Goal: Task Accomplishment & Management: Manage account settings

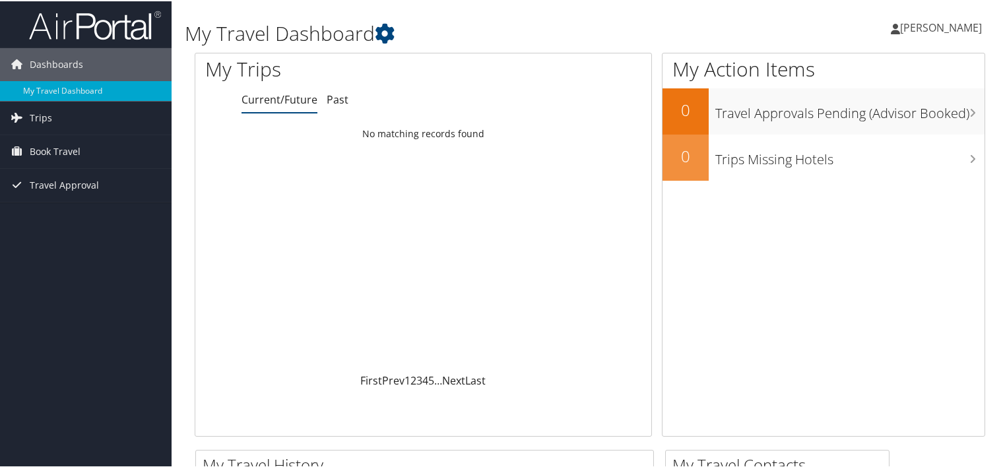
click at [926, 26] on span "Jinliang Zheng" at bounding box center [941, 26] width 82 height 15
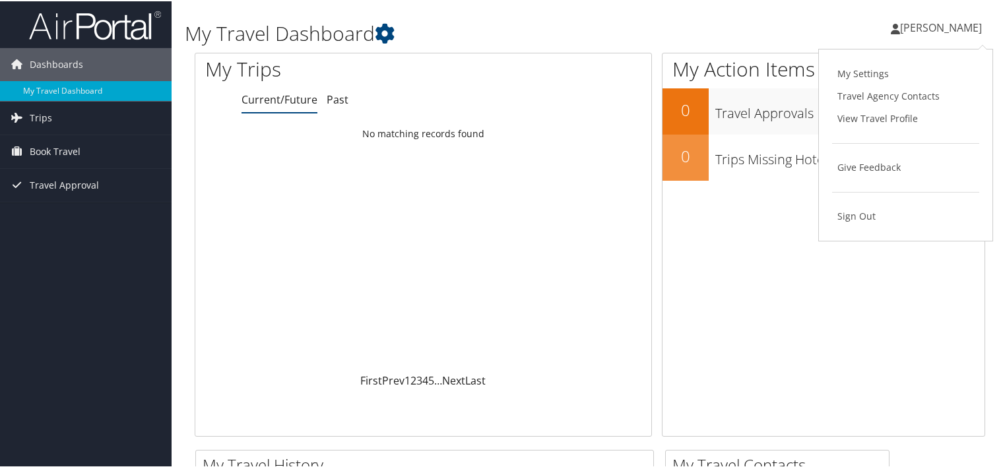
click at [932, 26] on span "[PERSON_NAME]" at bounding box center [941, 26] width 82 height 15
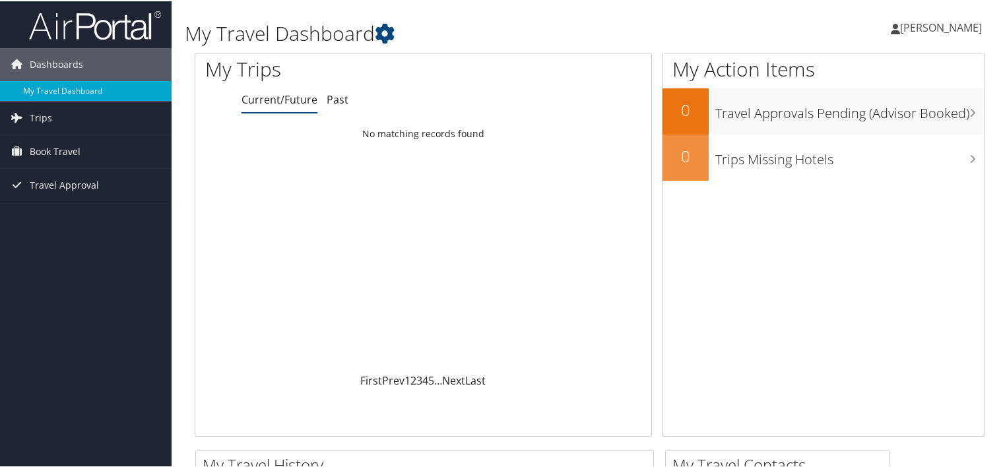
click at [932, 26] on span "[PERSON_NAME]" at bounding box center [941, 26] width 82 height 15
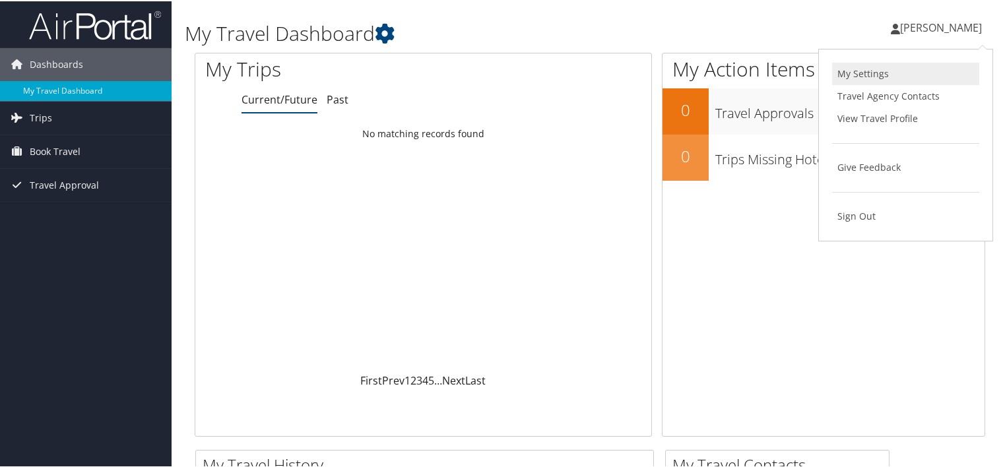
click at [869, 74] on link "My Settings" at bounding box center [905, 72] width 147 height 22
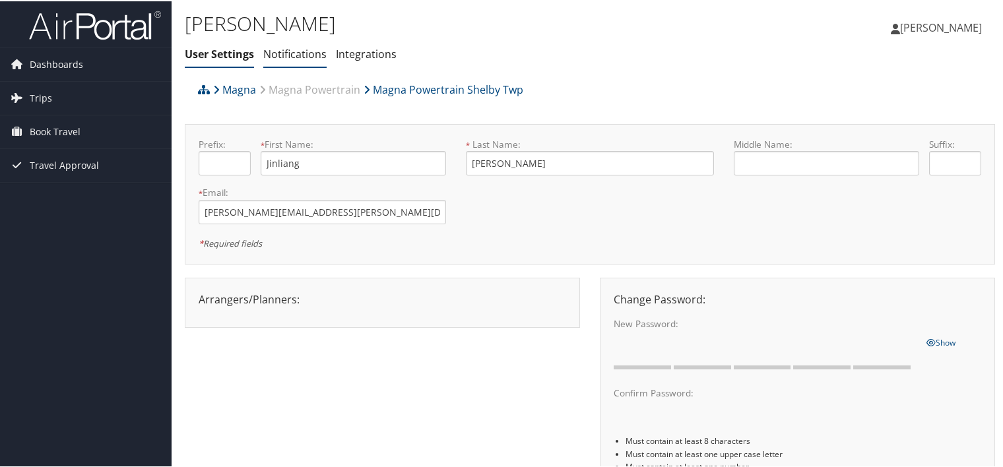
click at [296, 53] on link "Notifications" at bounding box center [294, 53] width 63 height 15
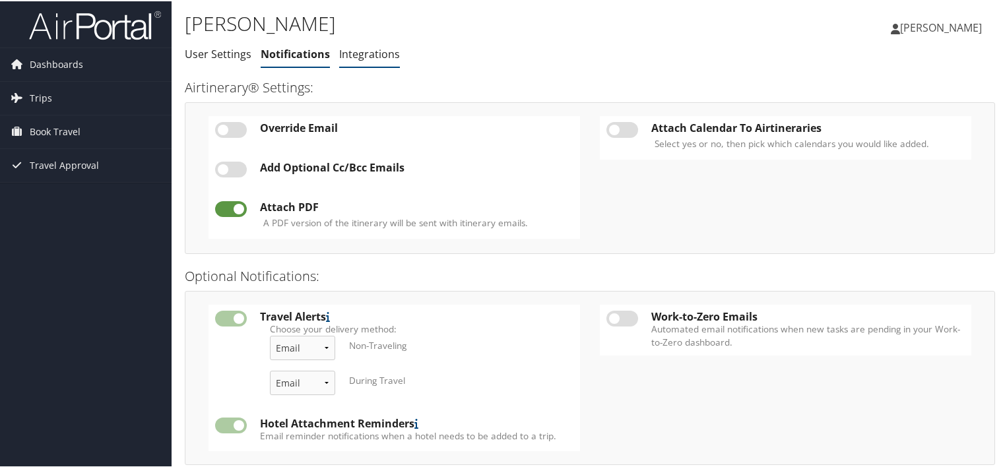
click at [370, 53] on link "Integrations" at bounding box center [369, 53] width 61 height 15
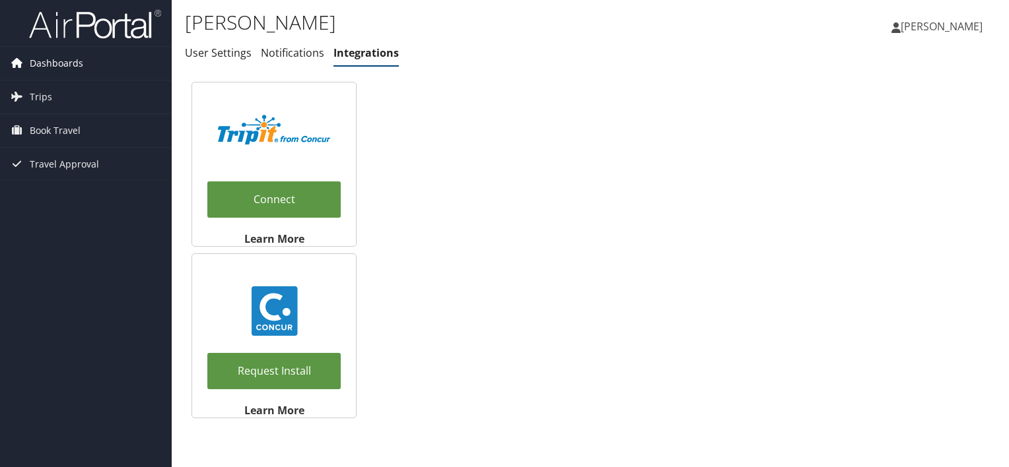
click at [52, 63] on span "Dashboards" at bounding box center [56, 63] width 53 height 33
click at [938, 28] on span "[PERSON_NAME]" at bounding box center [941, 26] width 82 height 15
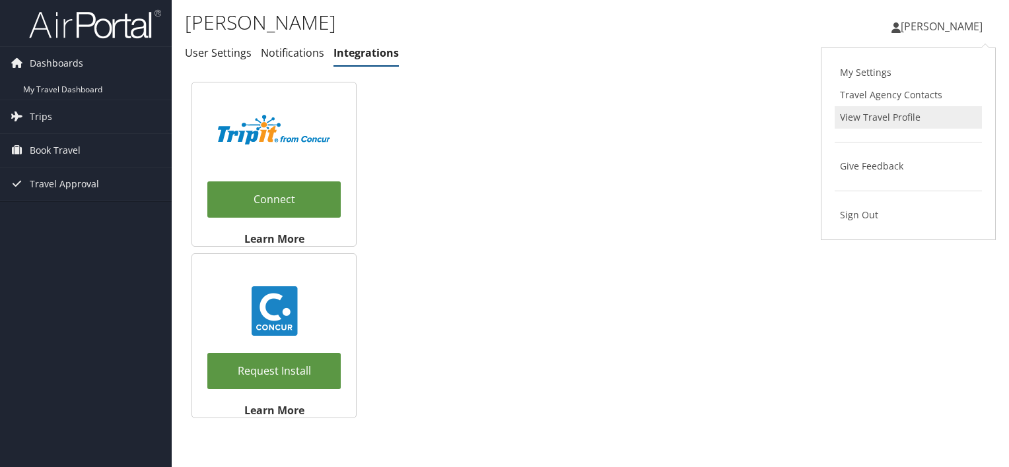
click at [894, 116] on link "View Travel Profile" at bounding box center [907, 117] width 147 height 22
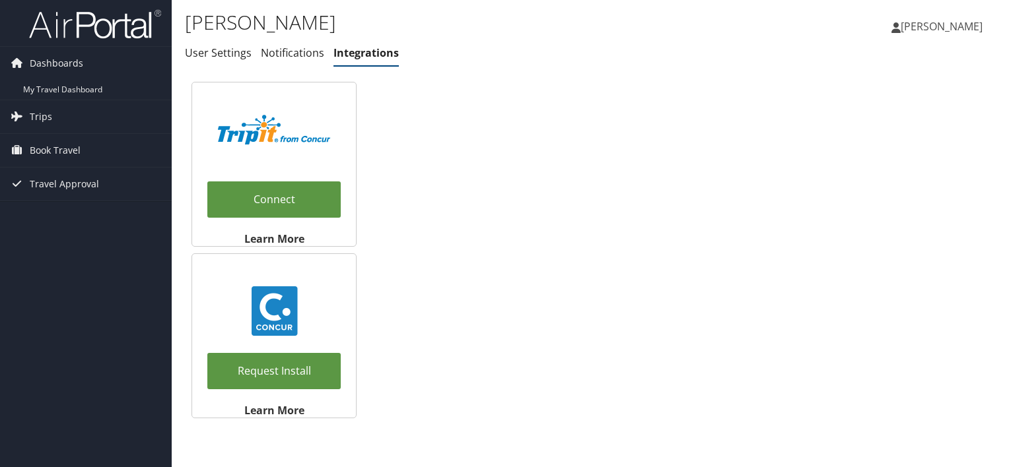
click at [407, 130] on div "Connect Learn More Request Install Learn More" at bounding box center [590, 250] width 811 height 350
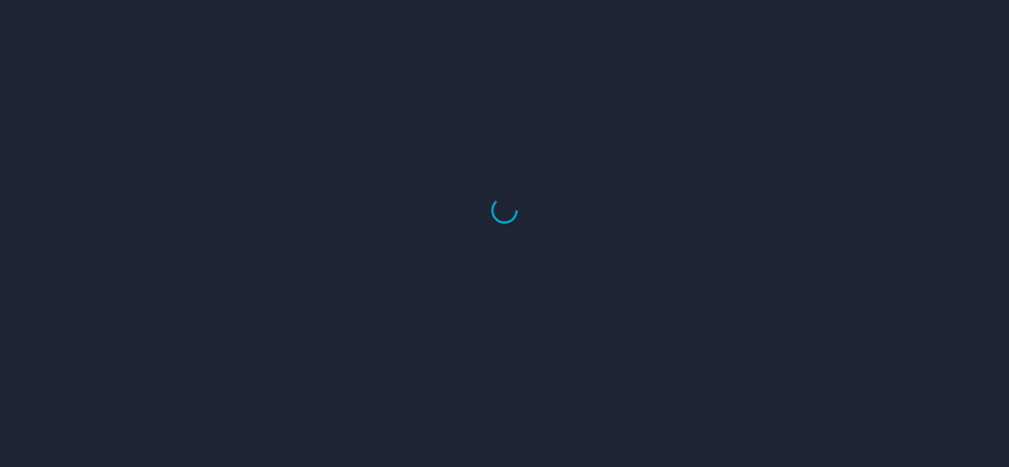
select select "US"
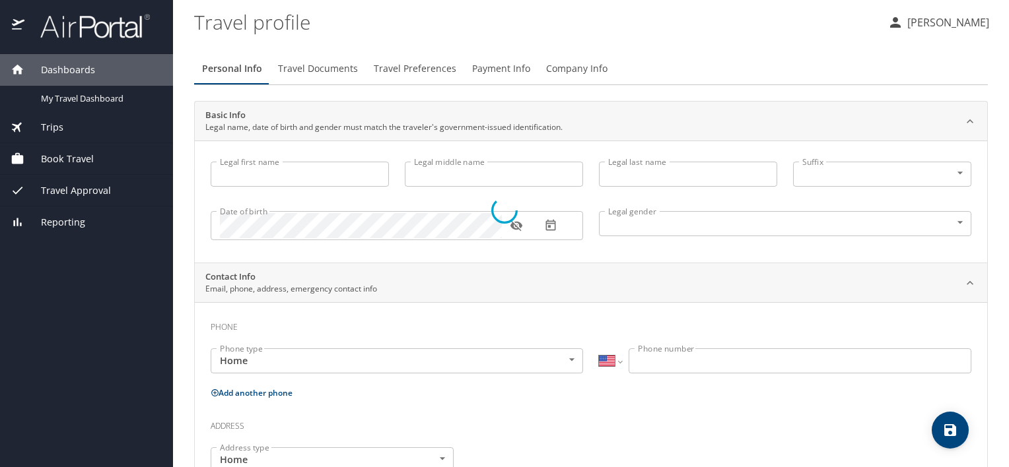
type input "Jinliang"
type input "[PERSON_NAME]"
type input "[DEMOGRAPHIC_DATA]"
select select "US"
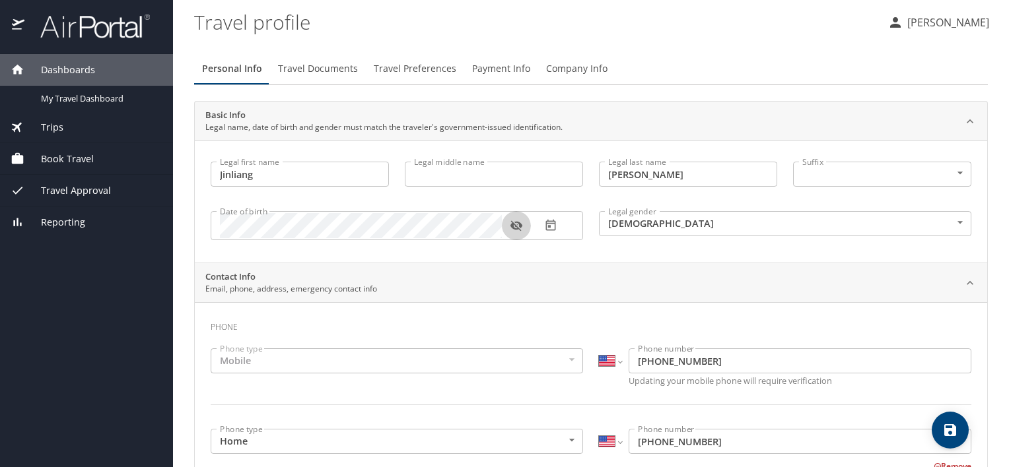
click at [518, 226] on icon "button" at bounding box center [516, 225] width 13 height 13
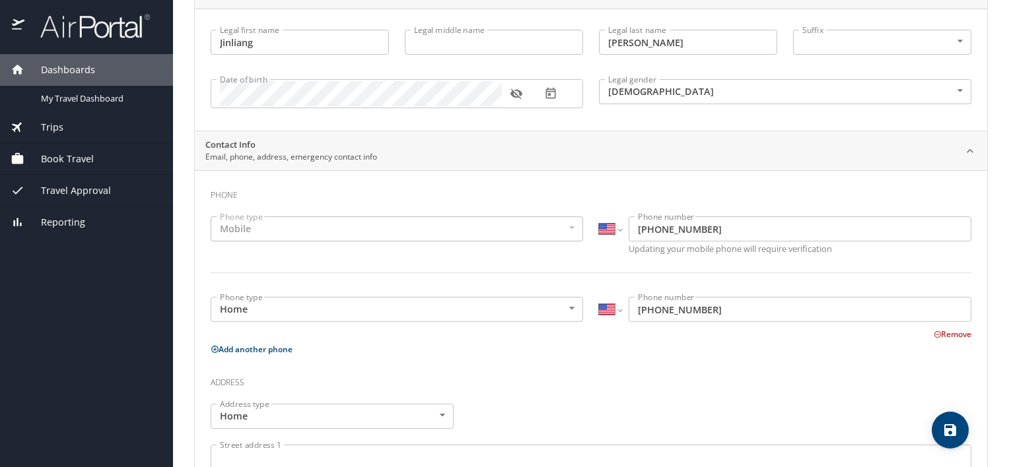
scroll to position [198, 0]
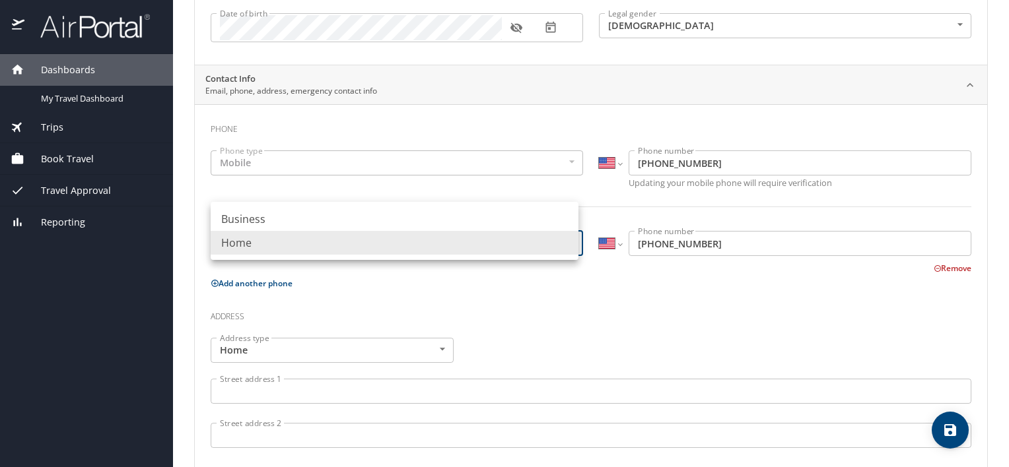
click at [568, 246] on body "Dashboards My Travel Dashboard Trips Current / Future Trips Past Trips Trips Mi…" at bounding box center [504, 233] width 1009 height 467
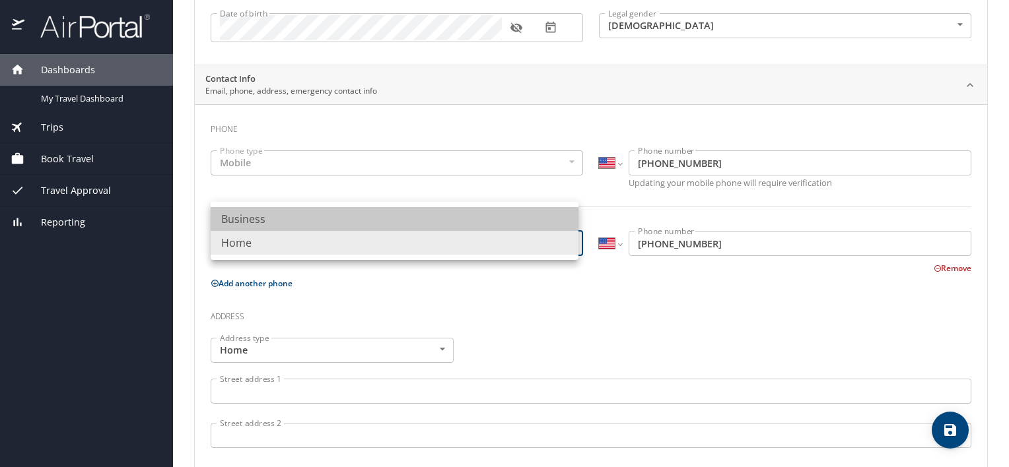
click at [536, 214] on li "Business" at bounding box center [395, 219] width 368 height 24
type input "Business"
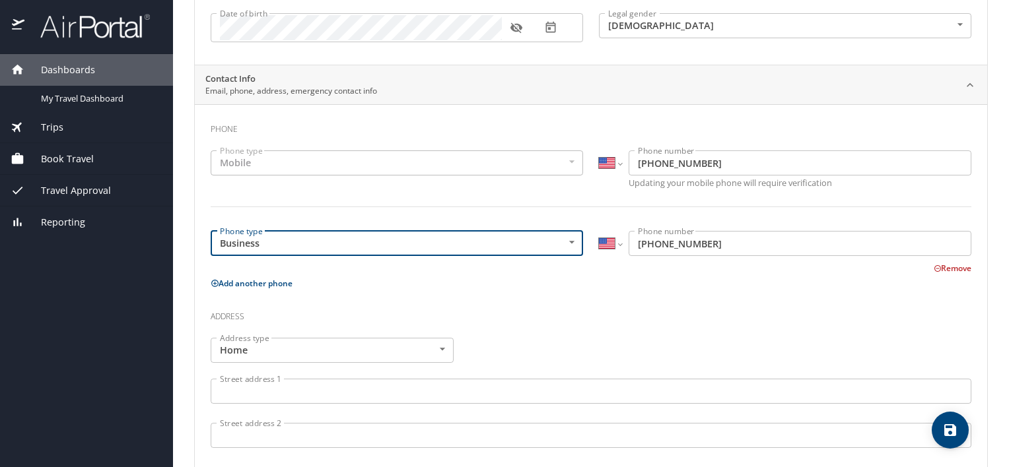
click at [562, 298] on div "Phone Phone type Mobile Mobile Phone type International [GEOGRAPHIC_DATA] [GEOG…" at bounding box center [591, 406] width 760 height 583
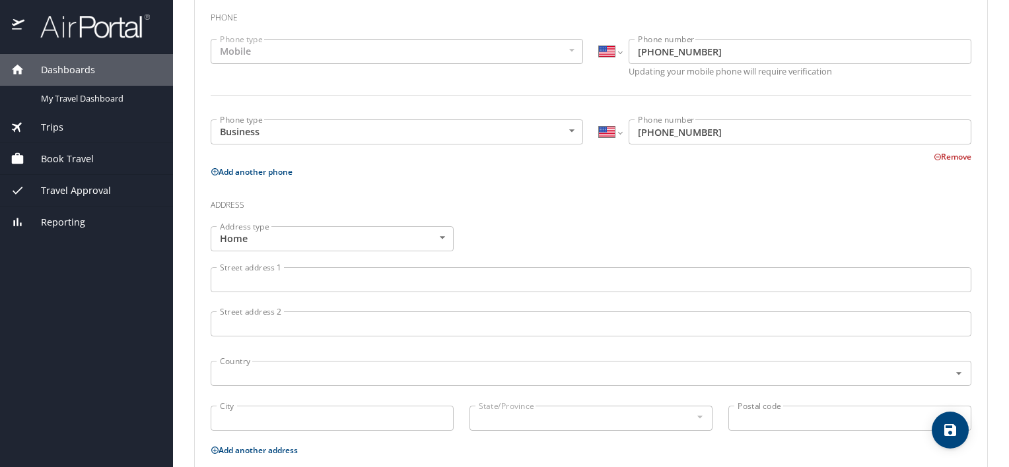
scroll to position [330, 0]
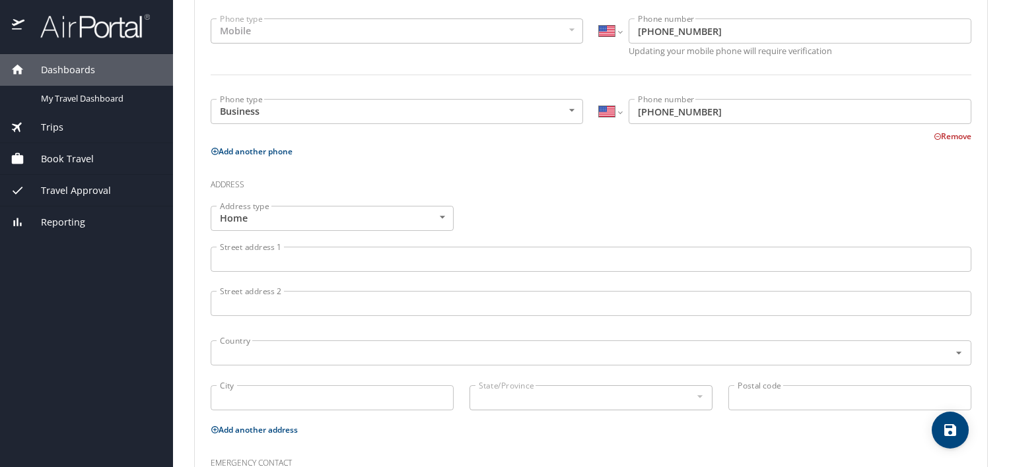
click at [285, 256] on input "Street address 1" at bounding box center [591, 259] width 760 height 25
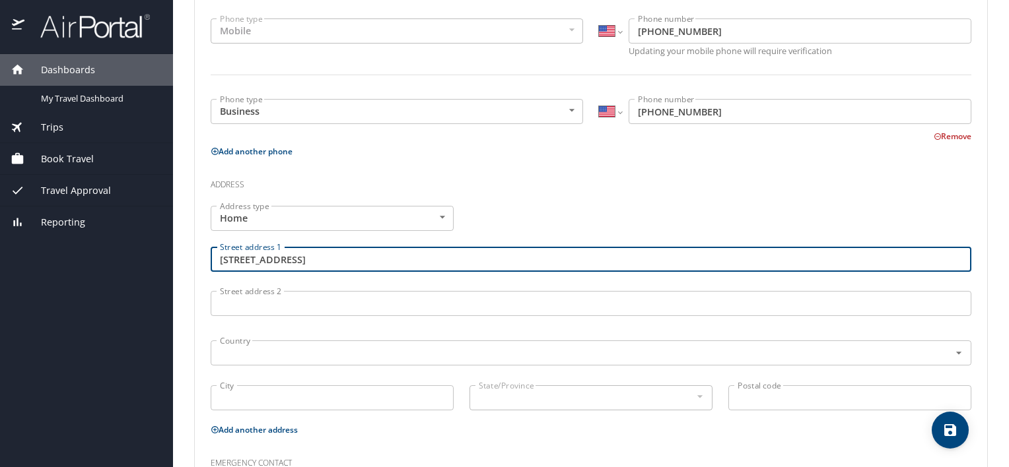
drag, startPoint x: 434, startPoint y: 252, endPoint x: 320, endPoint y: 248, distance: 114.3
click at [318, 247] on input "[STREET_ADDRESS]" at bounding box center [591, 259] width 760 height 25
type input "4708 [GEOGRAPHIC_DATA] Cres"
click at [261, 350] on input "text" at bounding box center [572, 353] width 714 height 17
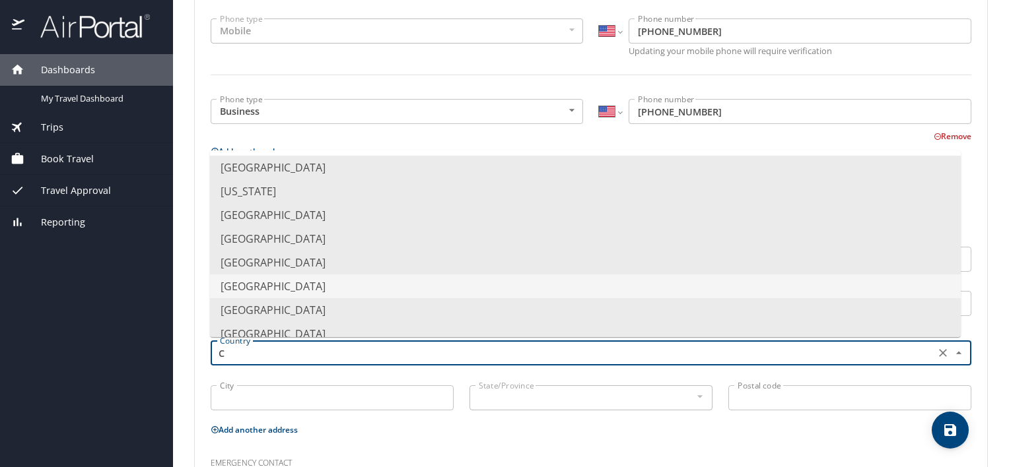
click at [263, 287] on li "[GEOGRAPHIC_DATA]" at bounding box center [585, 287] width 751 height 24
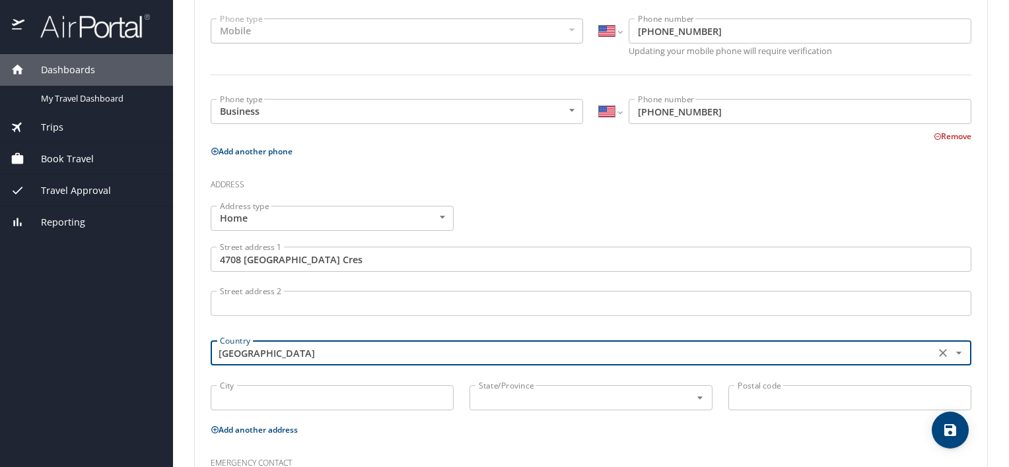
type input "[GEOGRAPHIC_DATA]"
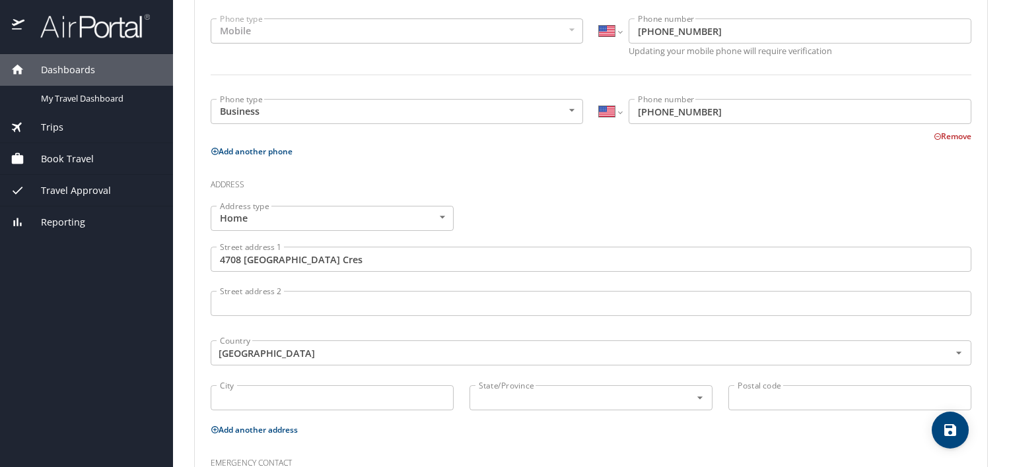
click at [198, 327] on div "Phone Phone type Mobile Mobile Phone type International [GEOGRAPHIC_DATA] [GEOG…" at bounding box center [591, 274] width 792 height 604
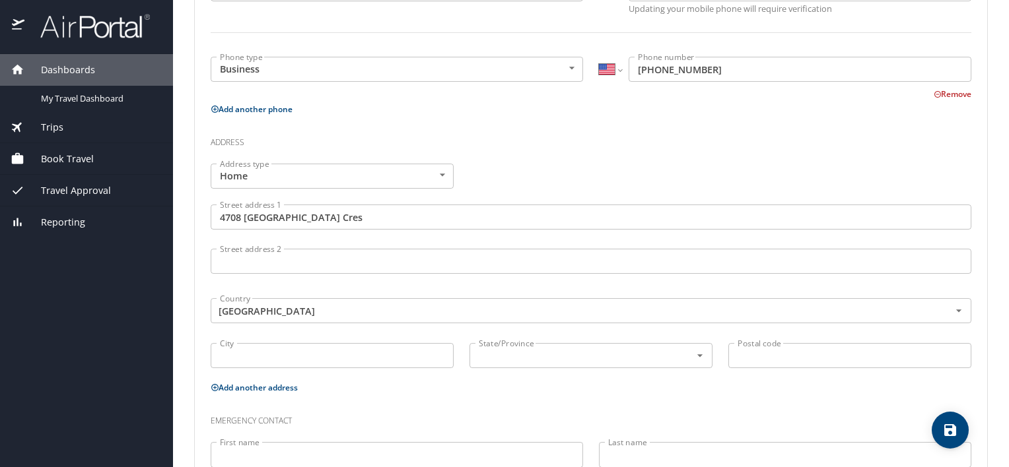
scroll to position [396, 0]
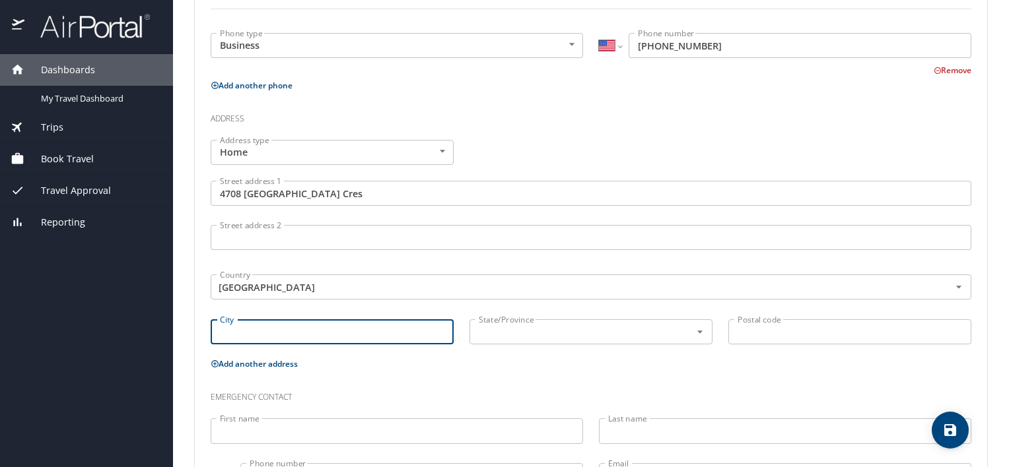
click at [228, 333] on input "City" at bounding box center [332, 332] width 243 height 25
type input "[GEOGRAPHIC_DATA]"
click at [489, 335] on input "text" at bounding box center [571, 331] width 196 height 17
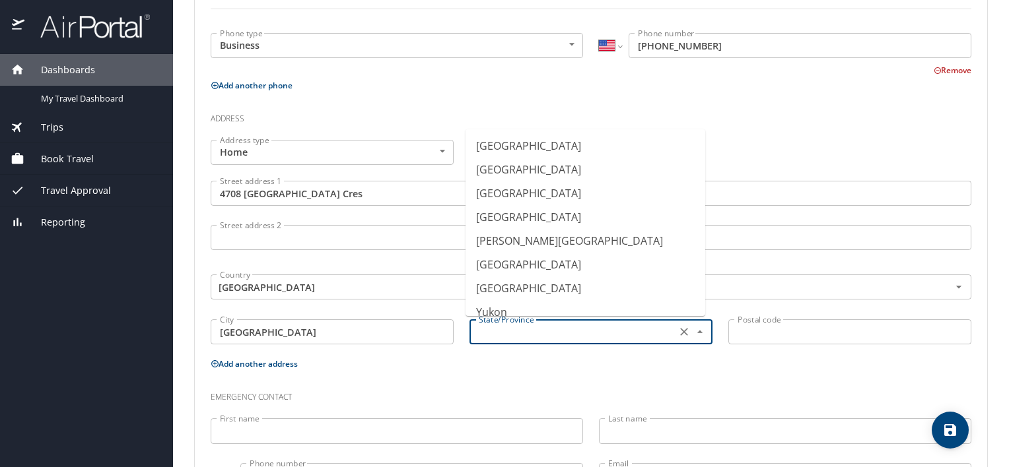
scroll to position [132, 0]
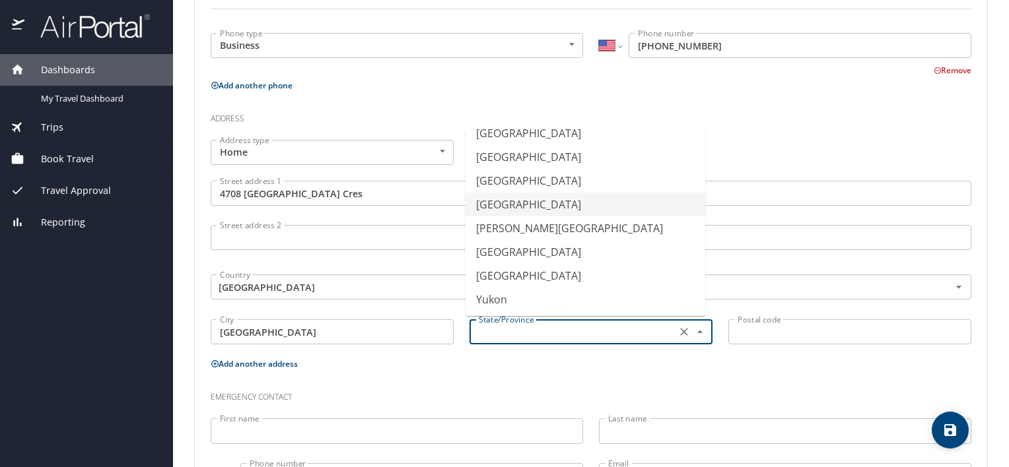
click at [523, 205] on li "[GEOGRAPHIC_DATA]" at bounding box center [585, 205] width 240 height 24
type input "[GEOGRAPHIC_DATA]"
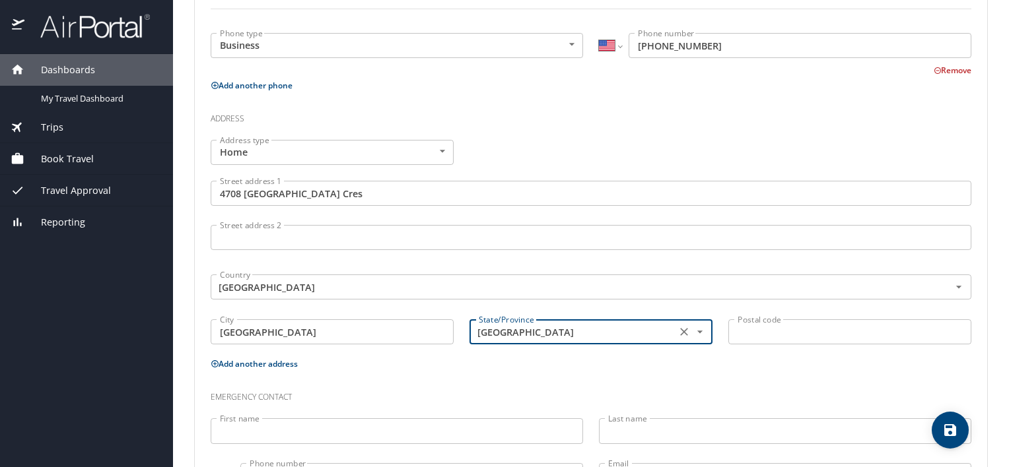
click at [749, 335] on input "Postal code" at bounding box center [849, 332] width 243 height 25
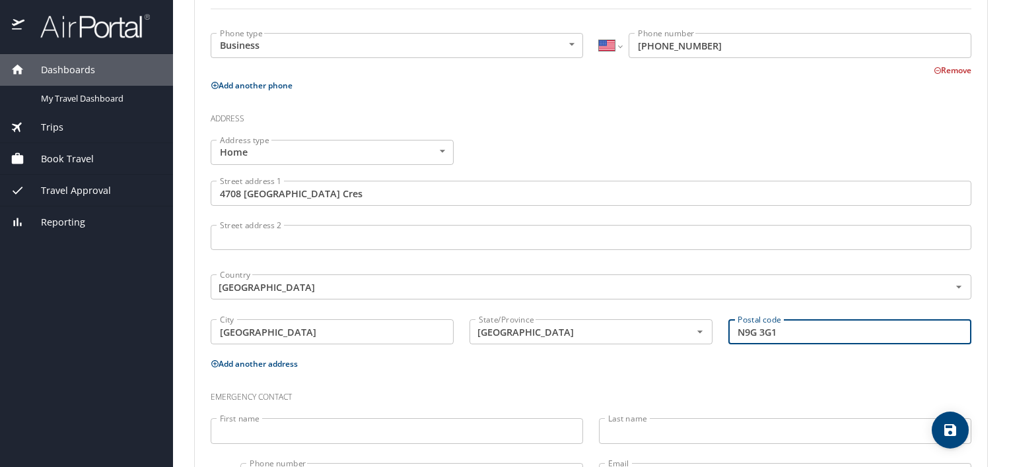
type input "N9G 3G1"
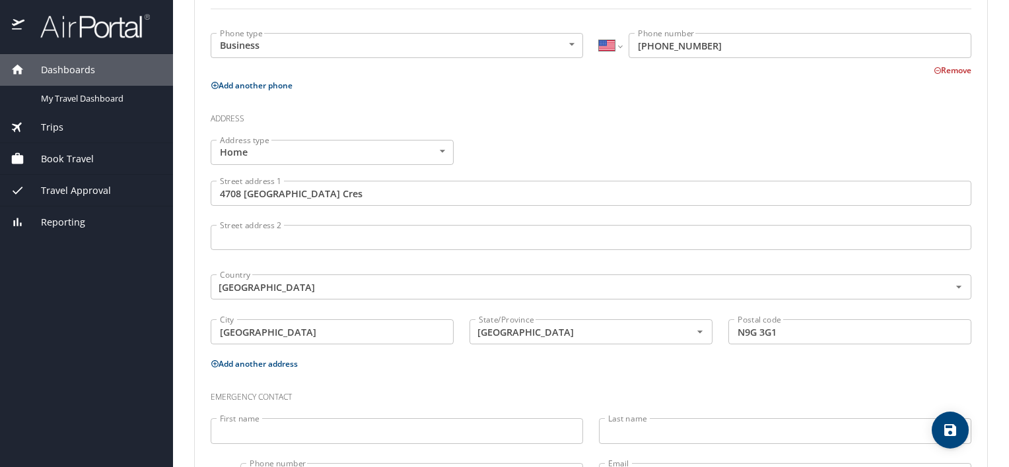
click at [735, 364] on p "Add another address" at bounding box center [591, 364] width 760 height 17
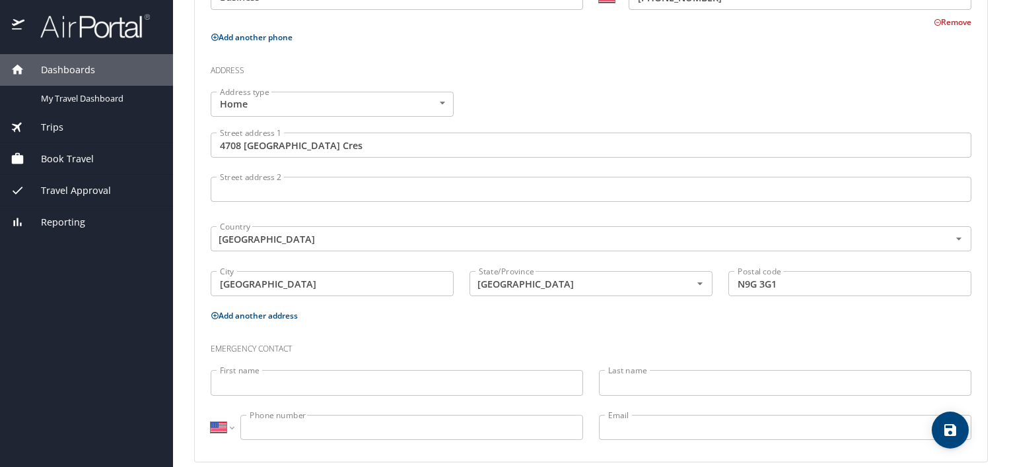
scroll to position [459, 0]
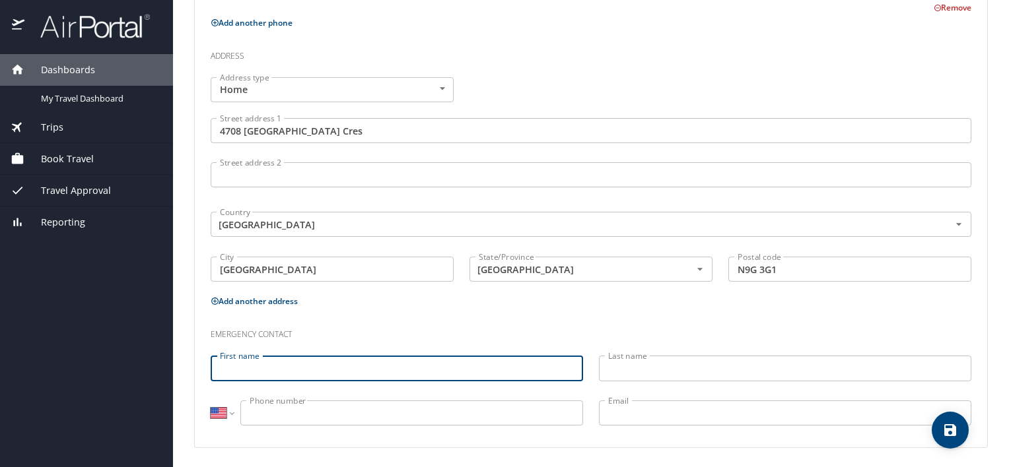
click at [426, 360] on input "First name" at bounding box center [397, 368] width 372 height 25
type input "[PERSON_NAME]"
click at [705, 367] on input "Last name" at bounding box center [785, 368] width 372 height 25
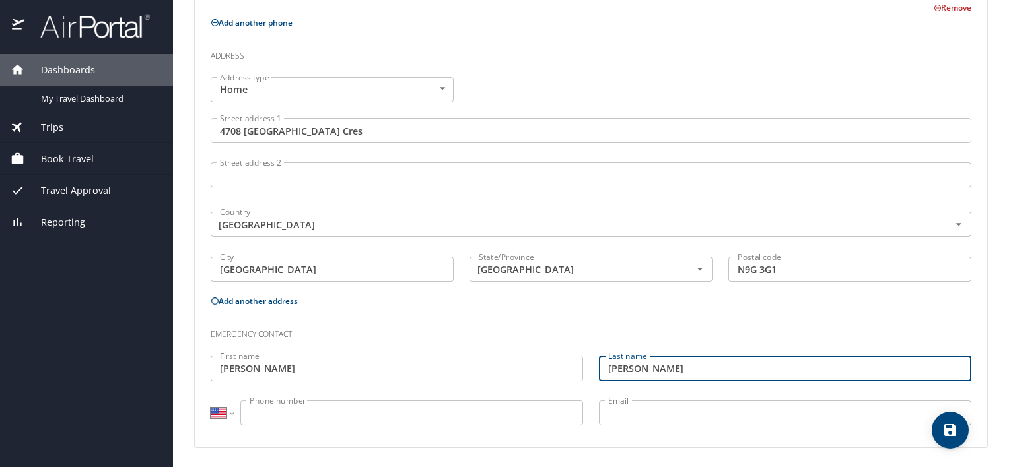
type input "[PERSON_NAME]"
click at [648, 301] on p "Add another address" at bounding box center [591, 301] width 760 height 17
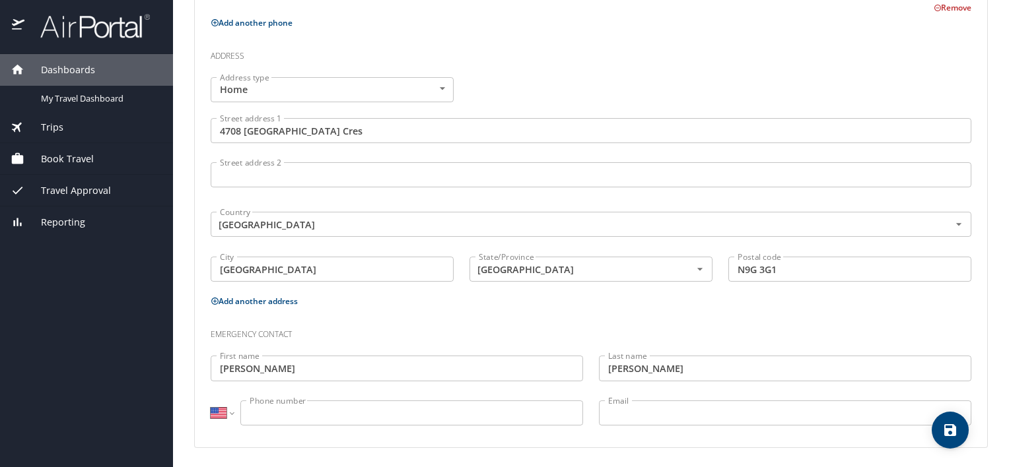
click at [403, 410] on input "Phone number" at bounding box center [411, 413] width 343 height 25
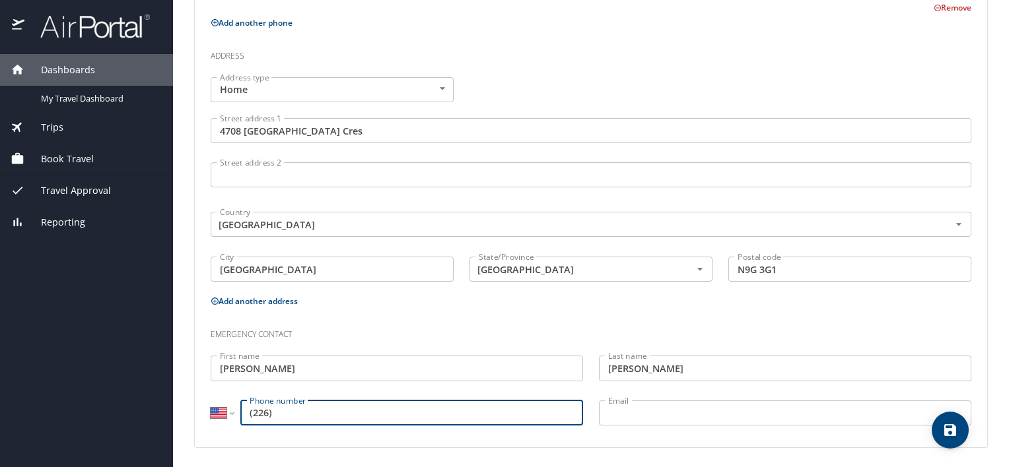
type input "(226)"
click at [228, 411] on select "International [GEOGRAPHIC_DATA] [GEOGRAPHIC_DATA] [GEOGRAPHIC_DATA] [GEOGRAPHIC…" at bounding box center [222, 413] width 22 height 25
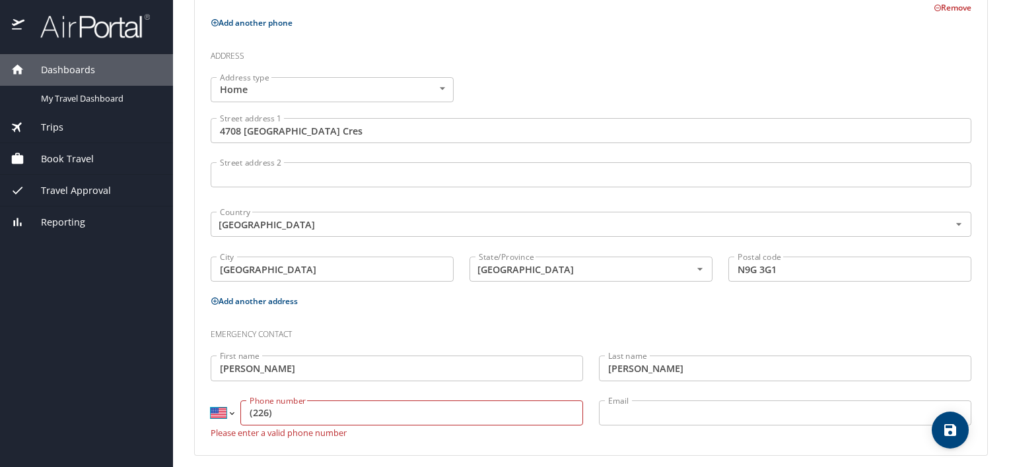
select select "CA"
click at [211, 401] on select "International [GEOGRAPHIC_DATA] [GEOGRAPHIC_DATA] [GEOGRAPHIC_DATA] [GEOGRAPHIC…" at bounding box center [222, 413] width 22 height 25
click at [277, 404] on input "(226)" at bounding box center [411, 413] width 343 height 25
type input "[PHONE_NUMBER]"
click at [584, 398] on div "International [GEOGRAPHIC_DATA] [GEOGRAPHIC_DATA] [GEOGRAPHIC_DATA] [GEOGRAPHIC…" at bounding box center [397, 419] width 388 height 53
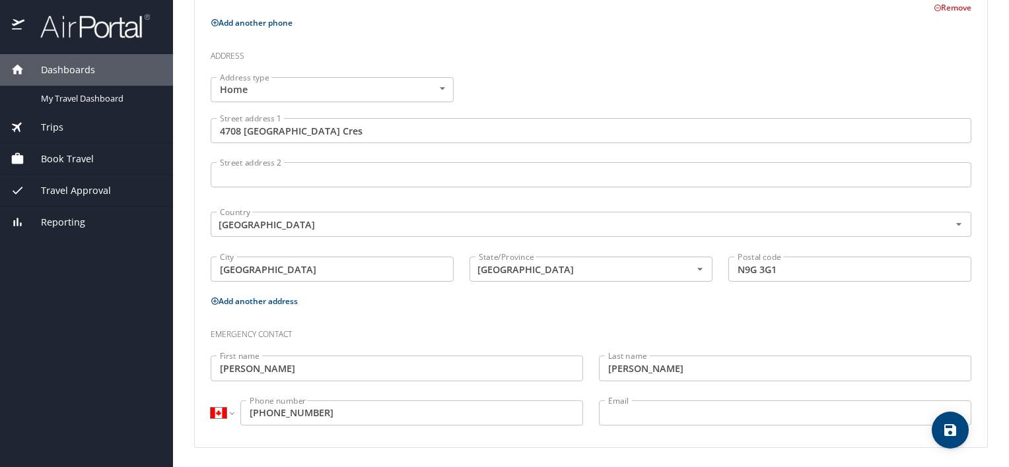
click at [615, 410] on input "Email" at bounding box center [785, 413] width 372 height 25
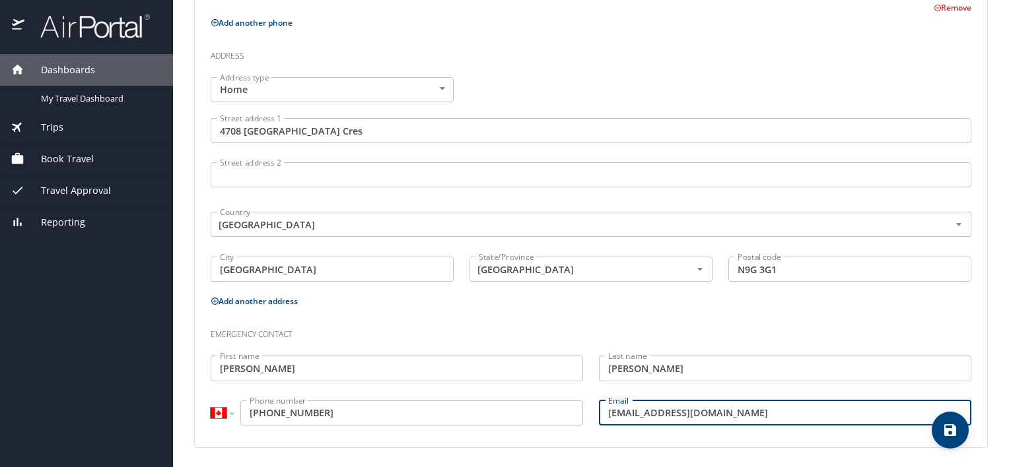
type input "[EMAIL_ADDRESS][DOMAIN_NAME]"
click at [772, 322] on h3 "Emergency contact" at bounding box center [591, 331] width 760 height 22
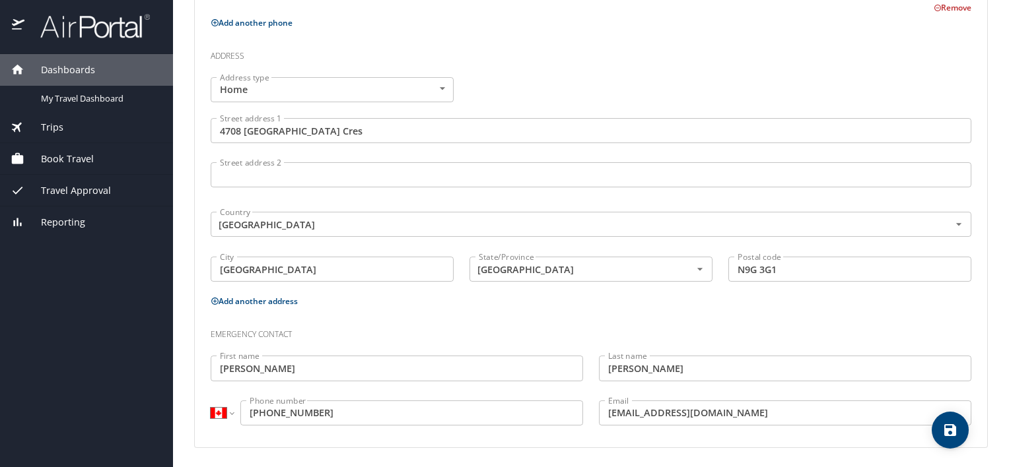
click at [950, 428] on icon "save" at bounding box center [950, 430] width 12 height 12
select select "US"
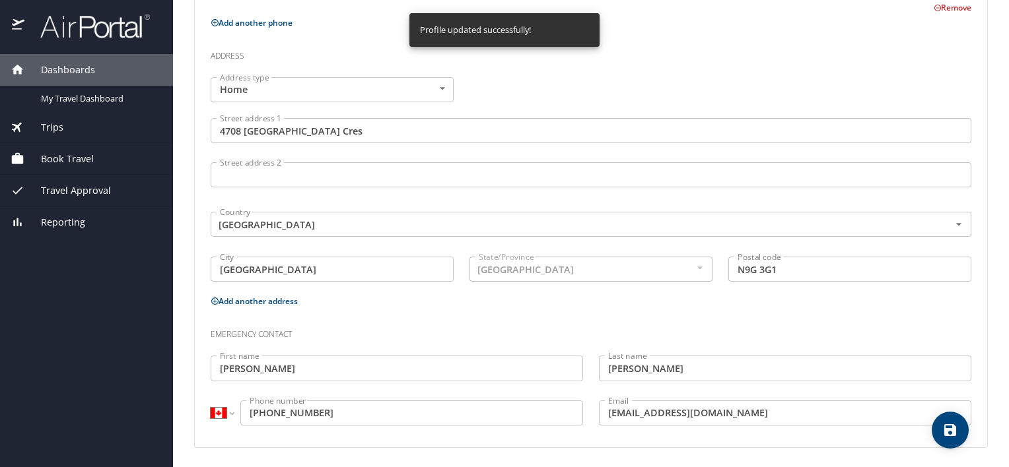
select select "US"
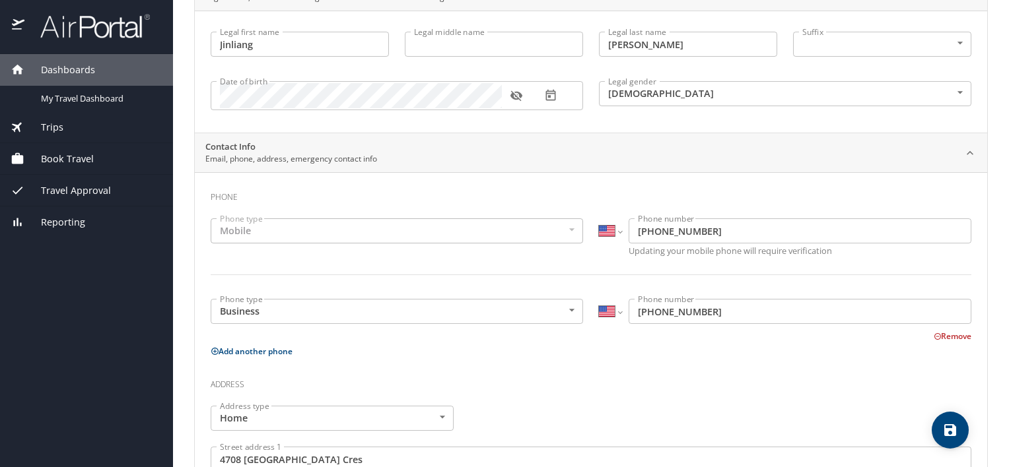
scroll to position [132, 0]
click at [531, 229] on div "Mobile" at bounding box center [397, 229] width 372 height 25
click at [71, 124] on div "Trips" at bounding box center [87, 127] width 152 height 15
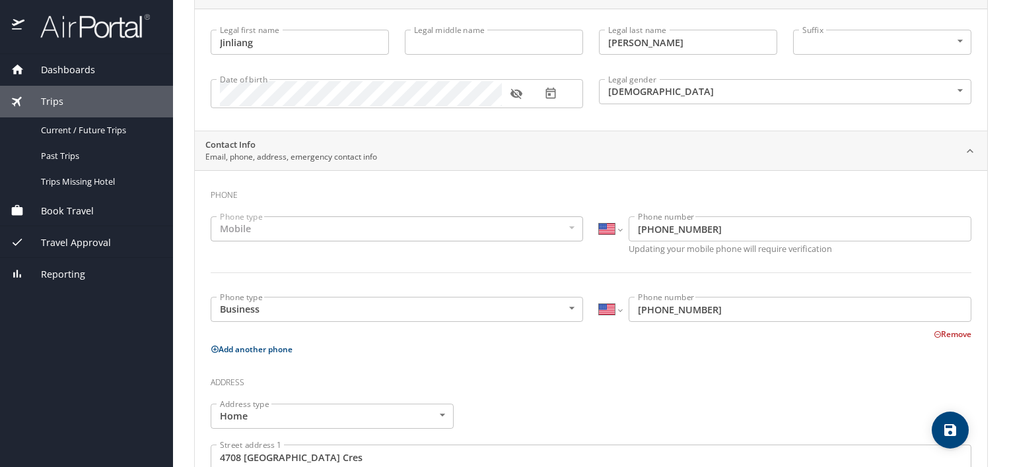
click at [75, 211] on span "Book Travel" at bounding box center [58, 211] width 69 height 15
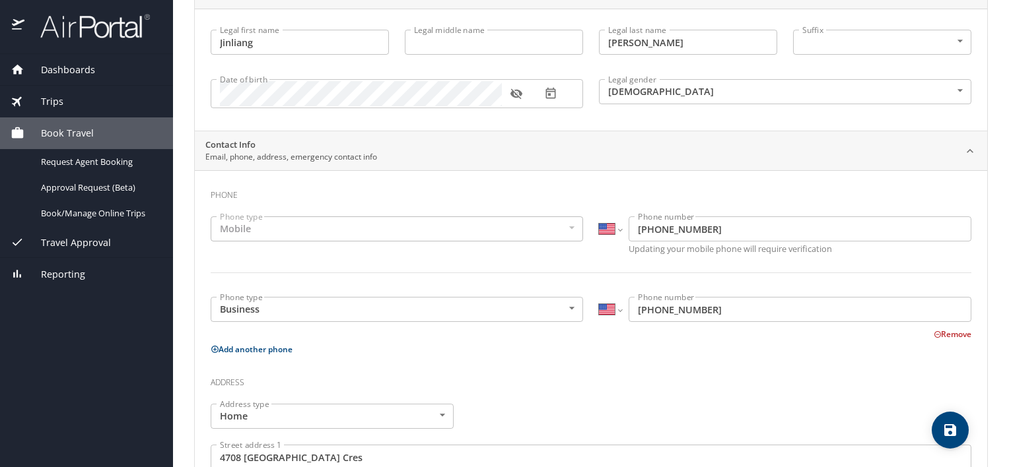
click at [101, 346] on div "Dashboards My Travel Dashboard Trips Current / Future Trips Past Trips Trips Mi…" at bounding box center [86, 260] width 173 height 413
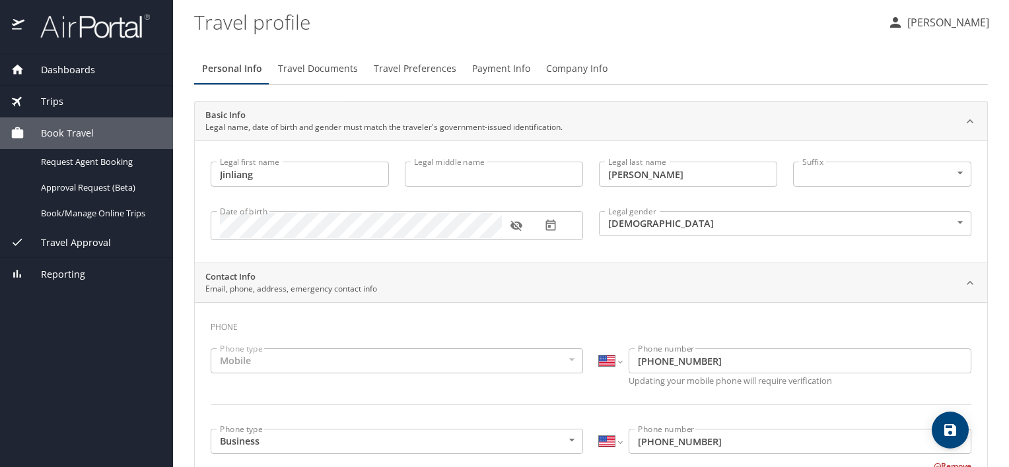
scroll to position [0, 0]
click at [316, 73] on span "Travel Documents" at bounding box center [318, 69] width 80 height 17
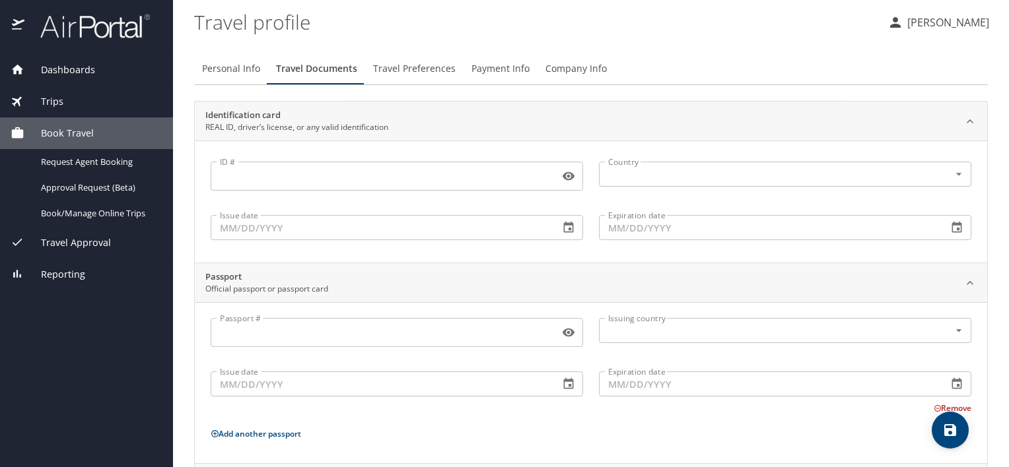
click at [401, 181] on input "ID #" at bounding box center [382, 176] width 343 height 25
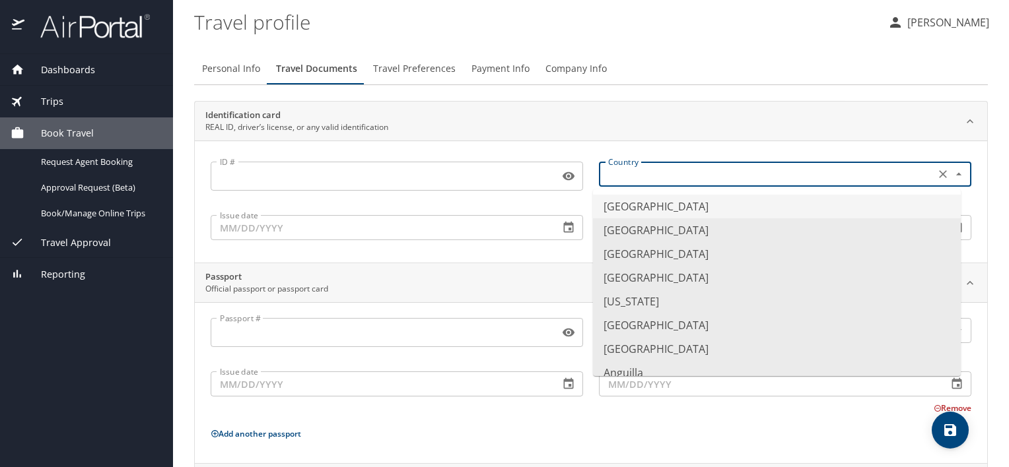
click at [647, 179] on input "text" at bounding box center [765, 174] width 325 height 17
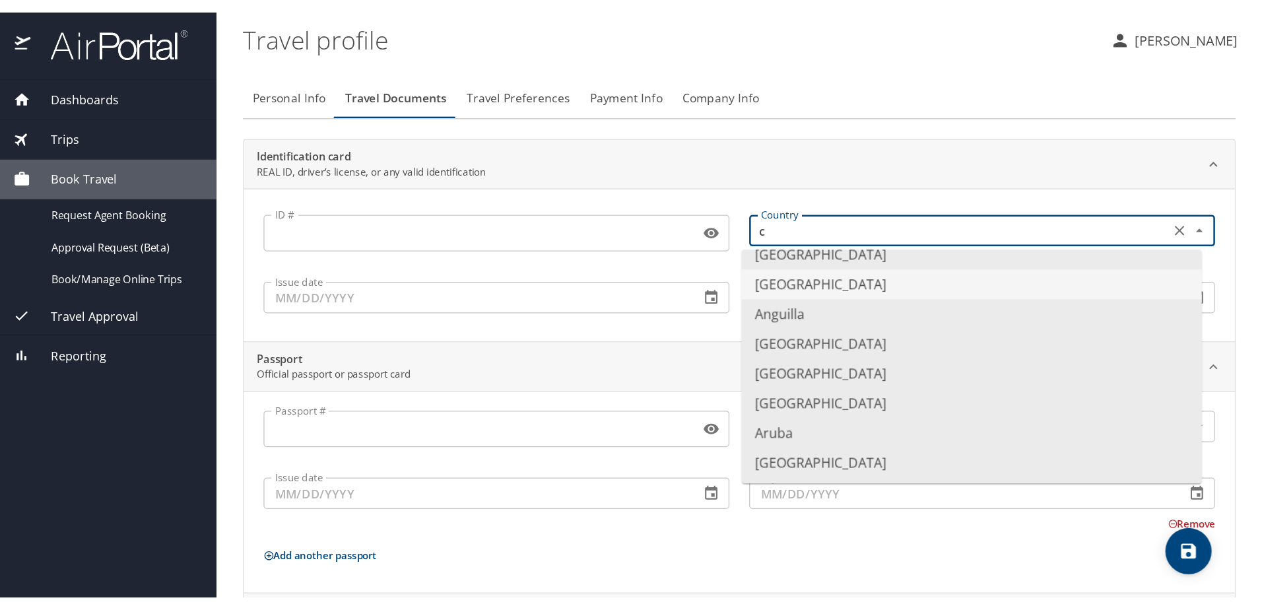
scroll to position [8, 0]
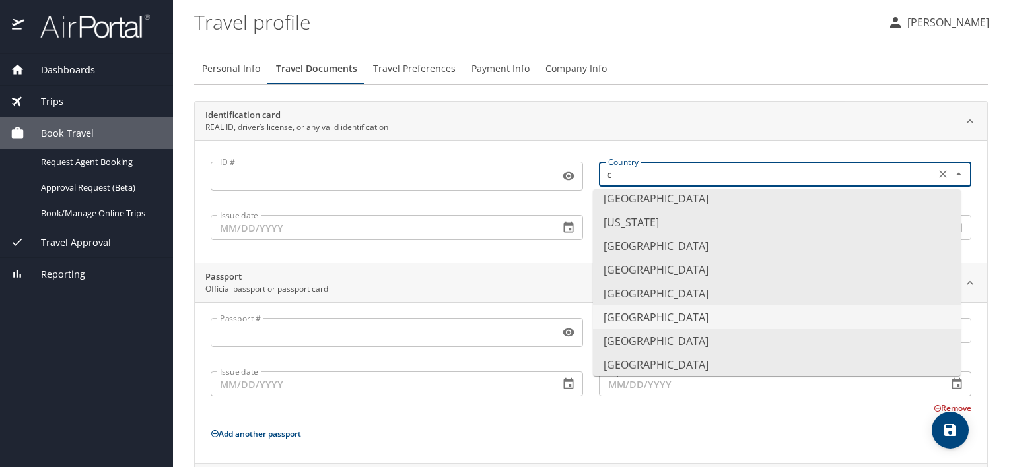
click at [677, 314] on li "[GEOGRAPHIC_DATA]" at bounding box center [777, 318] width 368 height 24
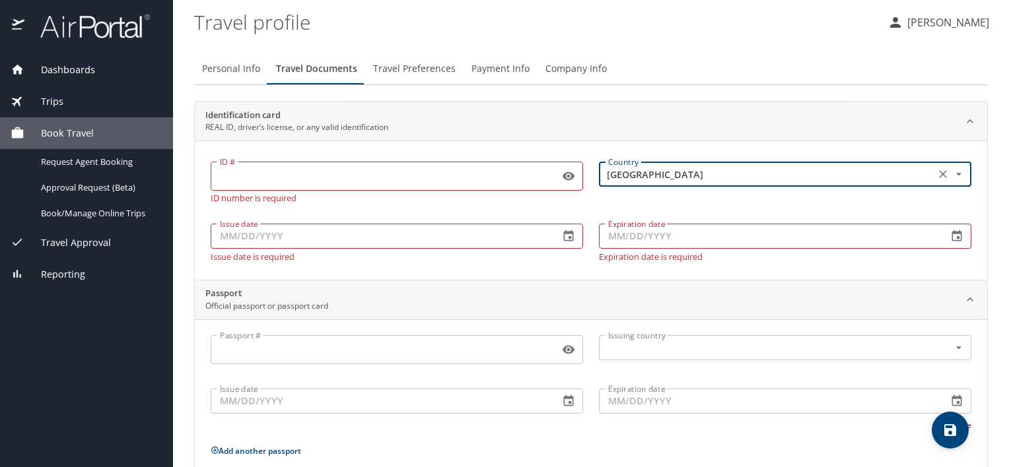
type input "[GEOGRAPHIC_DATA]"
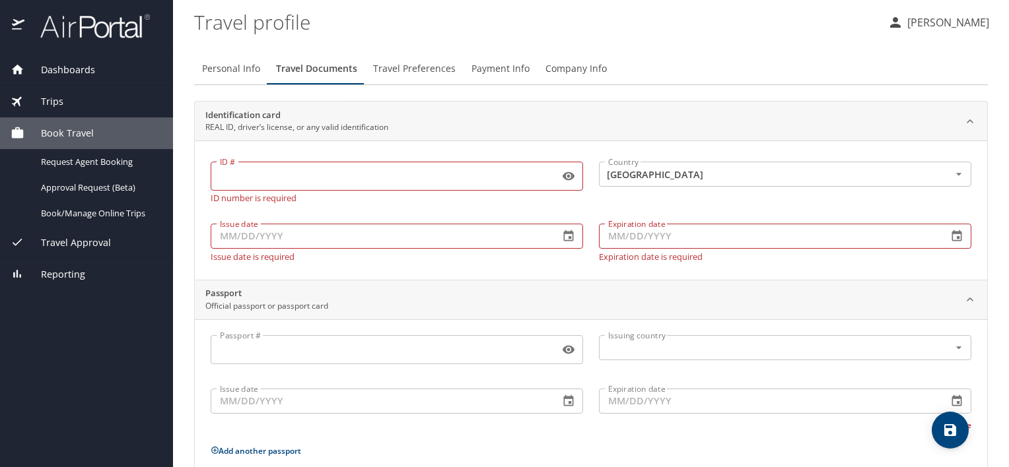
click at [716, 50] on div "Personal Info Travel Documents Travel Preferences Payment Info Company Info Ide…" at bounding box center [590, 331] width 793 height 578
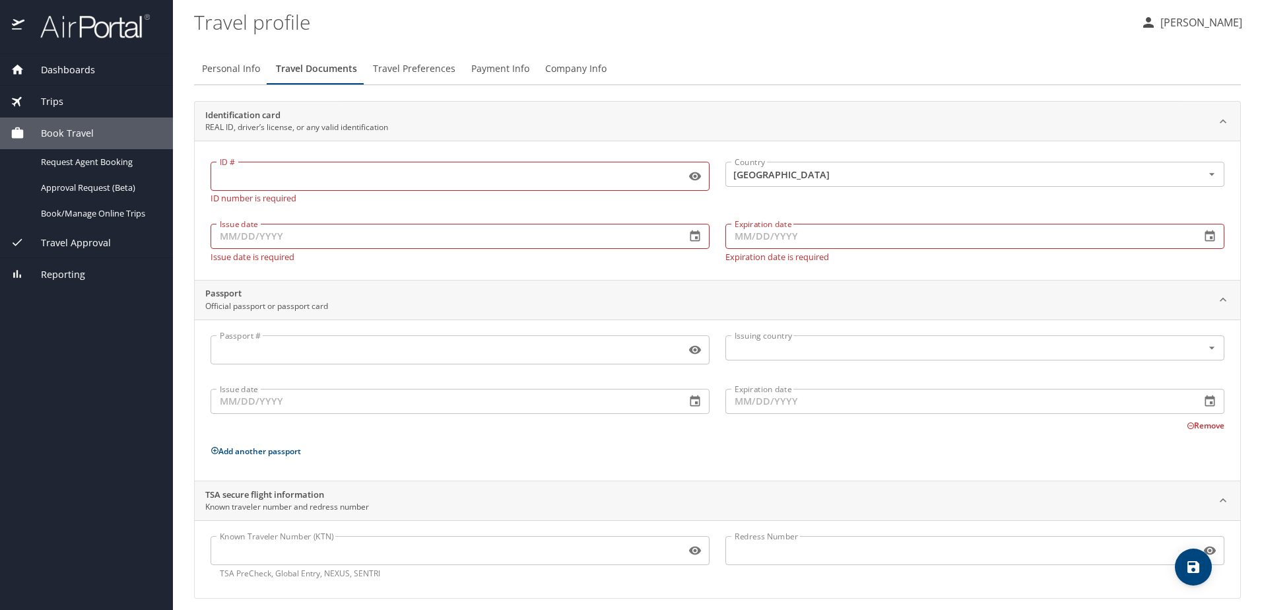
click at [320, 175] on input "ID #" at bounding box center [446, 176] width 470 height 25
type input "Z"
click at [689, 182] on icon "button" at bounding box center [695, 176] width 13 height 13
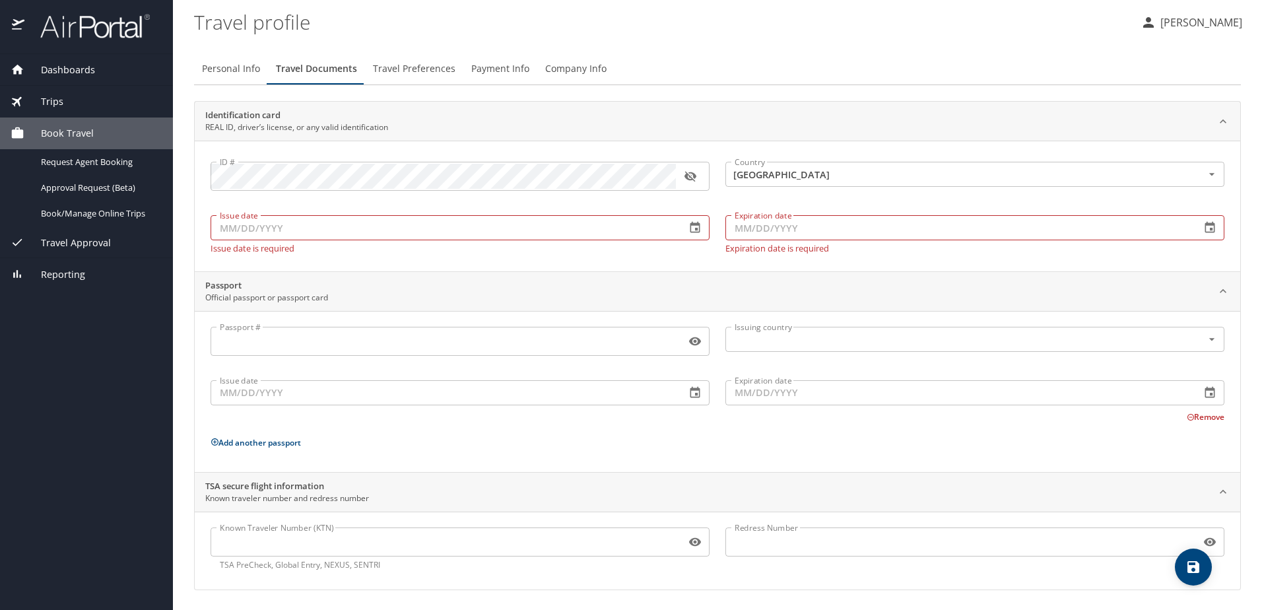
click at [685, 71] on div "Personal Info Travel Documents Travel Preferences Payment Info Company Info" at bounding box center [717, 69] width 1047 height 32
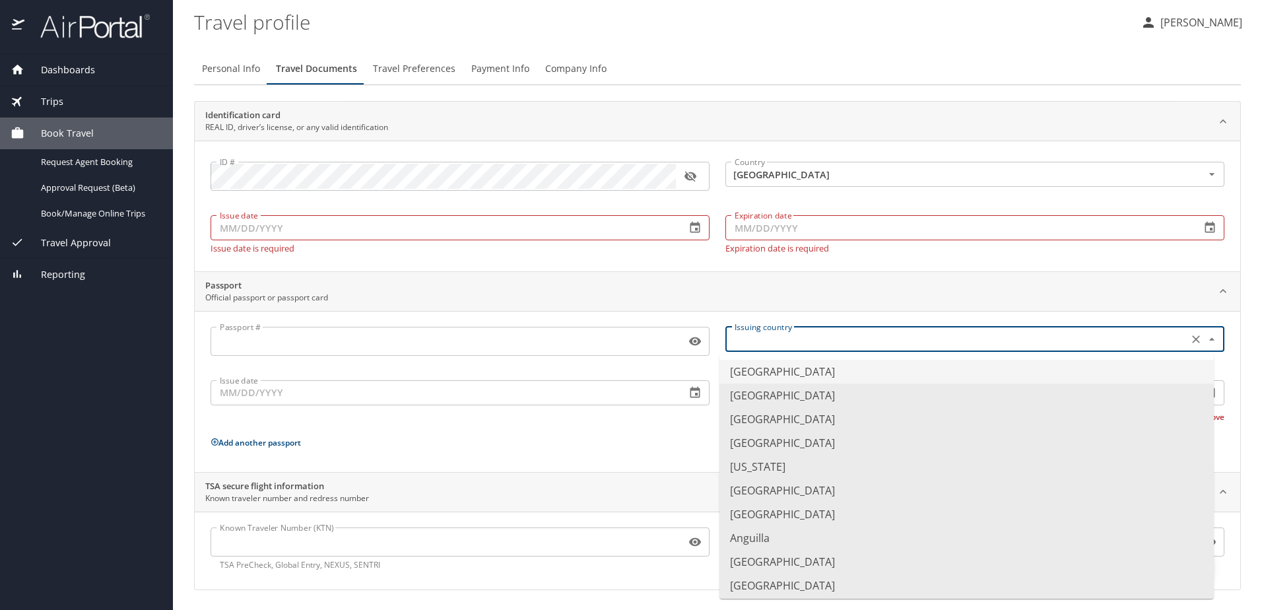
click at [750, 339] on input "text" at bounding box center [955, 339] width 452 height 17
click at [768, 467] on li "[GEOGRAPHIC_DATA]" at bounding box center [967, 491] width 494 height 24
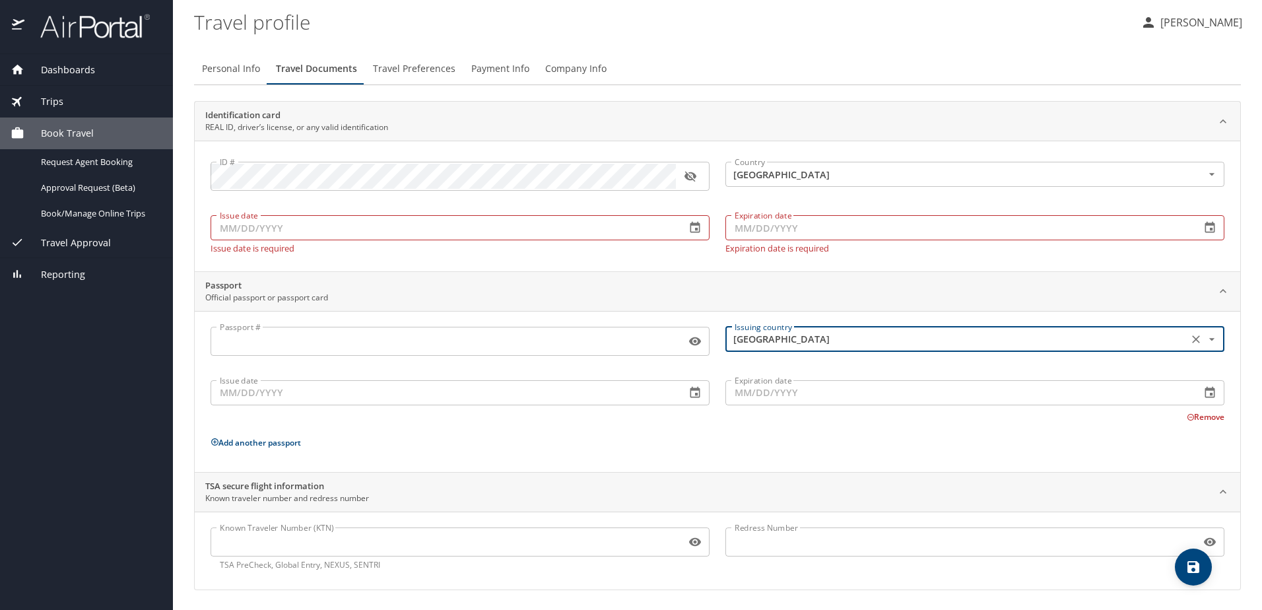
type input "[GEOGRAPHIC_DATA]"
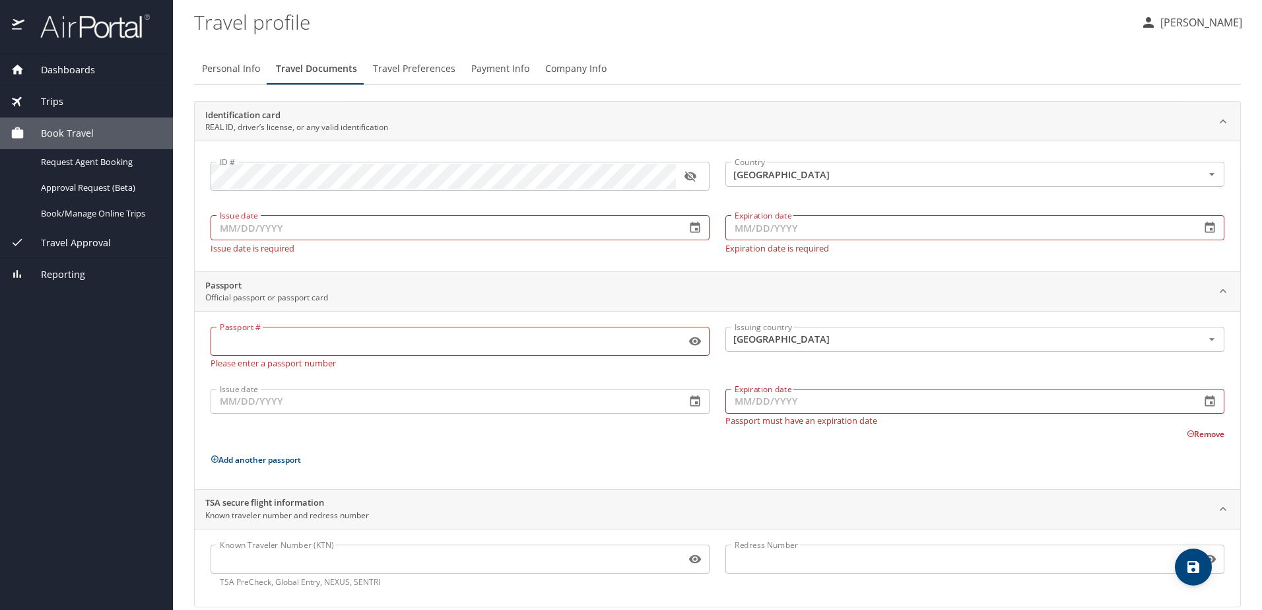
click at [822, 289] on div "Passport Official passport or passport card" at bounding box center [706, 291] width 1003 height 25
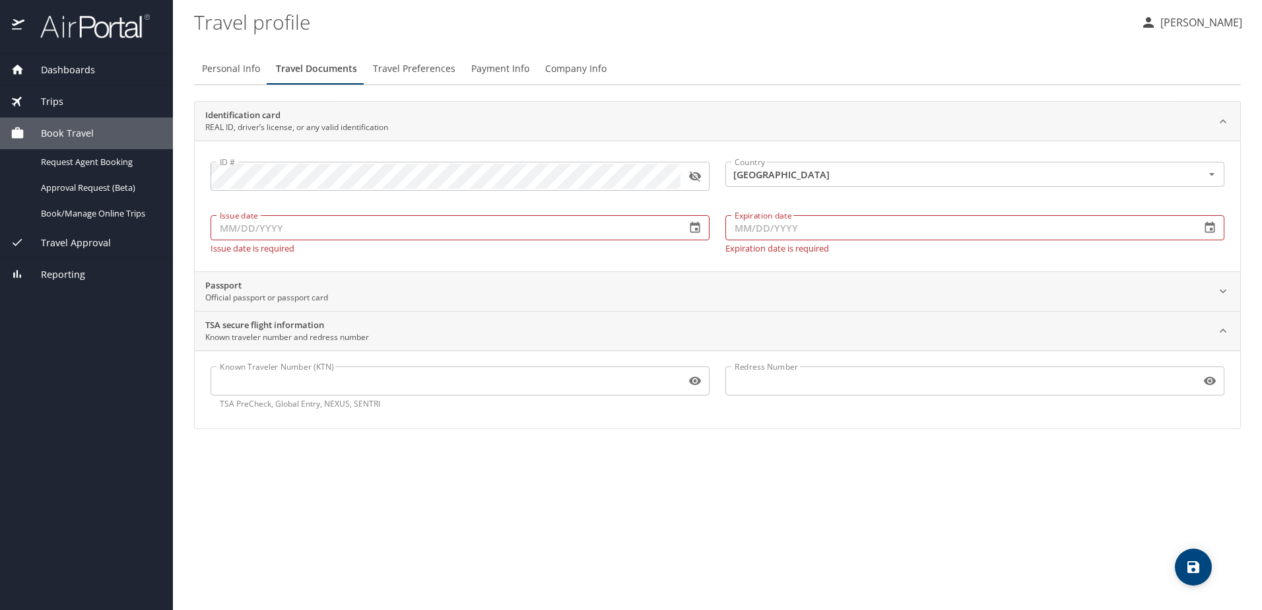
click at [822, 289] on div "Passport Official passport or passport card" at bounding box center [706, 291] width 1003 height 25
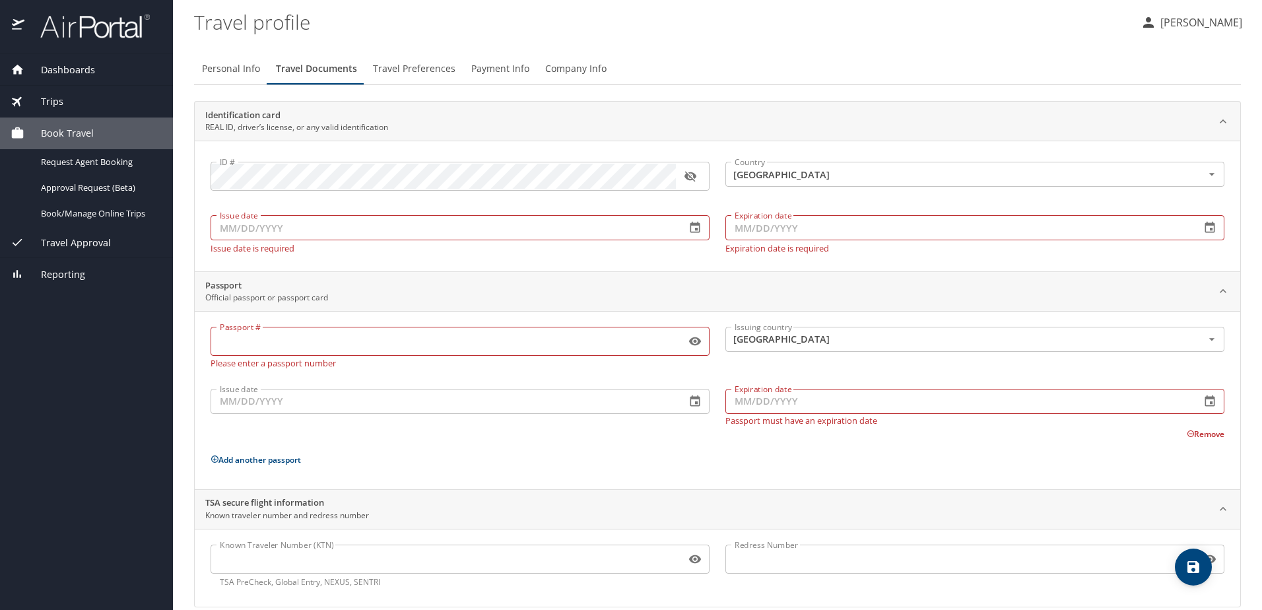
click at [578, 454] on p "Add another passport" at bounding box center [718, 460] width 1014 height 17
click at [366, 346] on input "Passport #" at bounding box center [446, 341] width 470 height 25
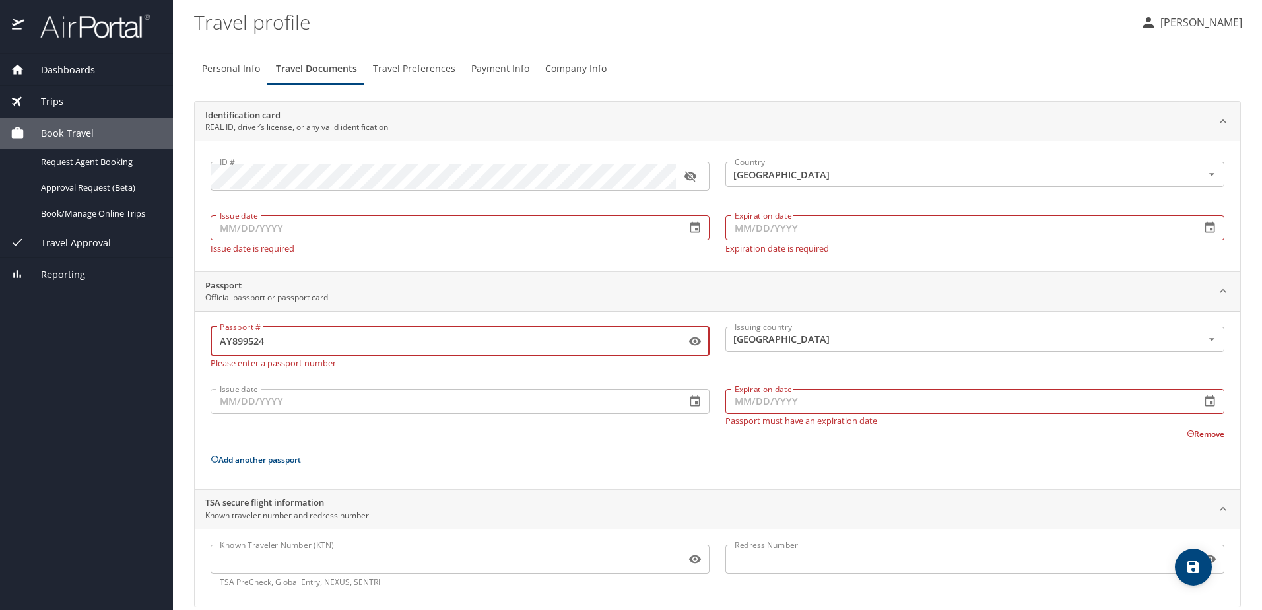
type input "AY899524"
click at [336, 409] on div "Issue date Issue date" at bounding box center [460, 404] width 515 height 57
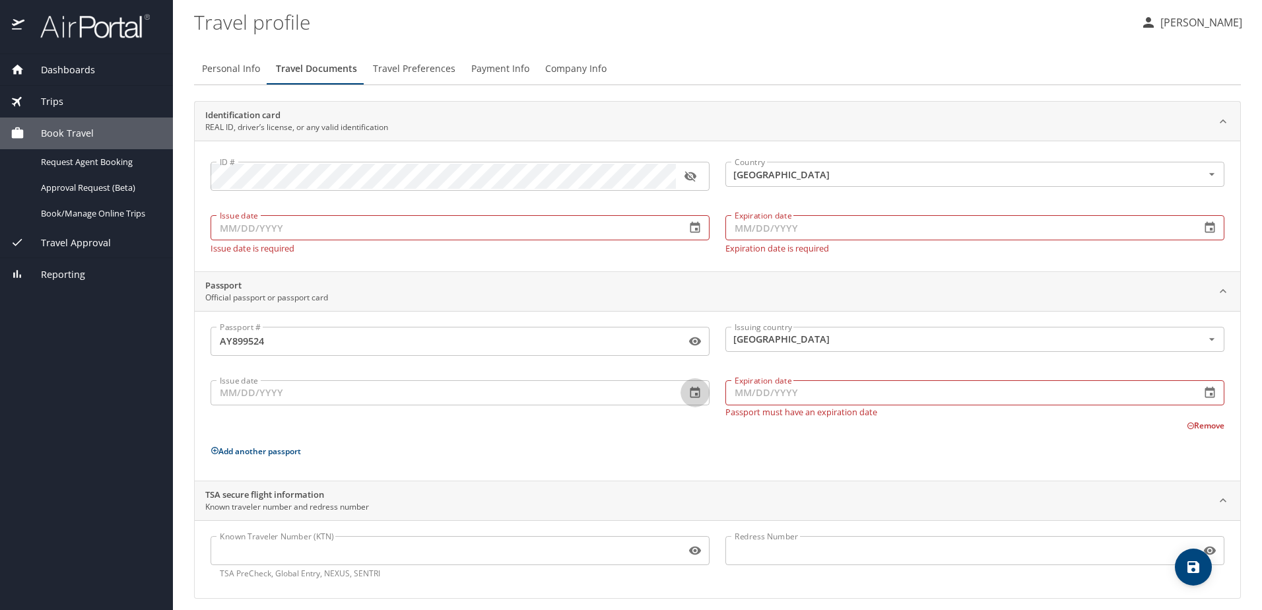
click at [691, 397] on icon "button" at bounding box center [696, 392] width 10 height 11
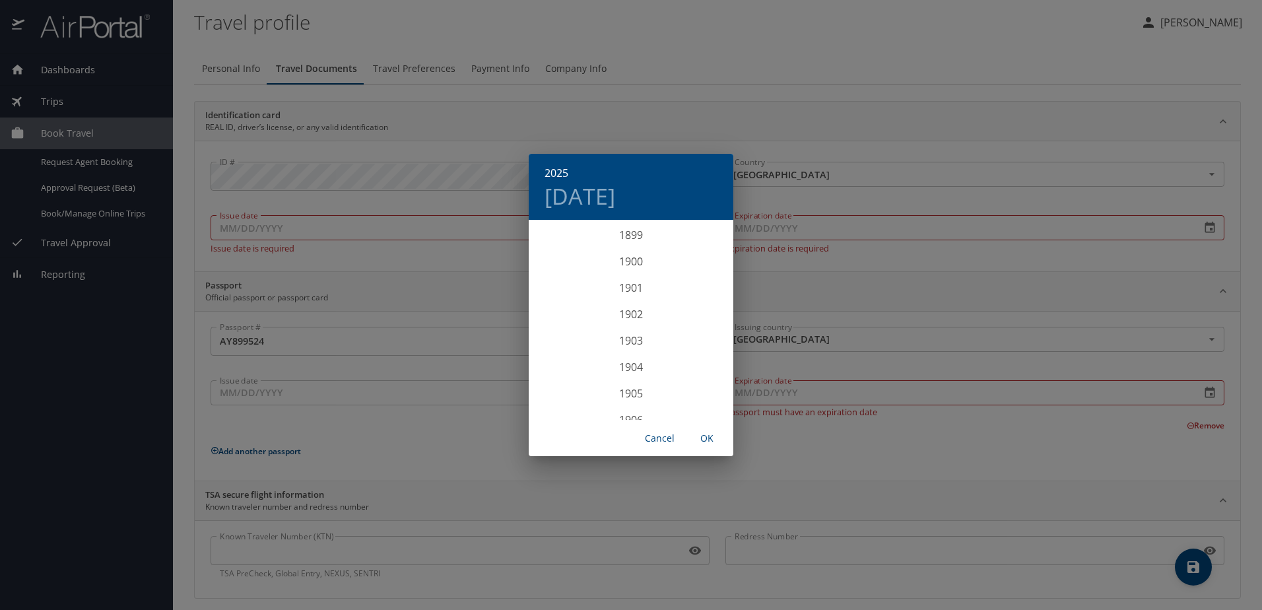
scroll to position [3248, 0]
click at [632, 263] on div "2023" at bounding box center [631, 261] width 205 height 26
click at [698, 247] on div "Mar" at bounding box center [699, 247] width 68 height 50
click at [608, 313] on span "7" at bounding box center [605, 314] width 24 height 9
click at [709, 439] on span "OK" at bounding box center [707, 438] width 32 height 17
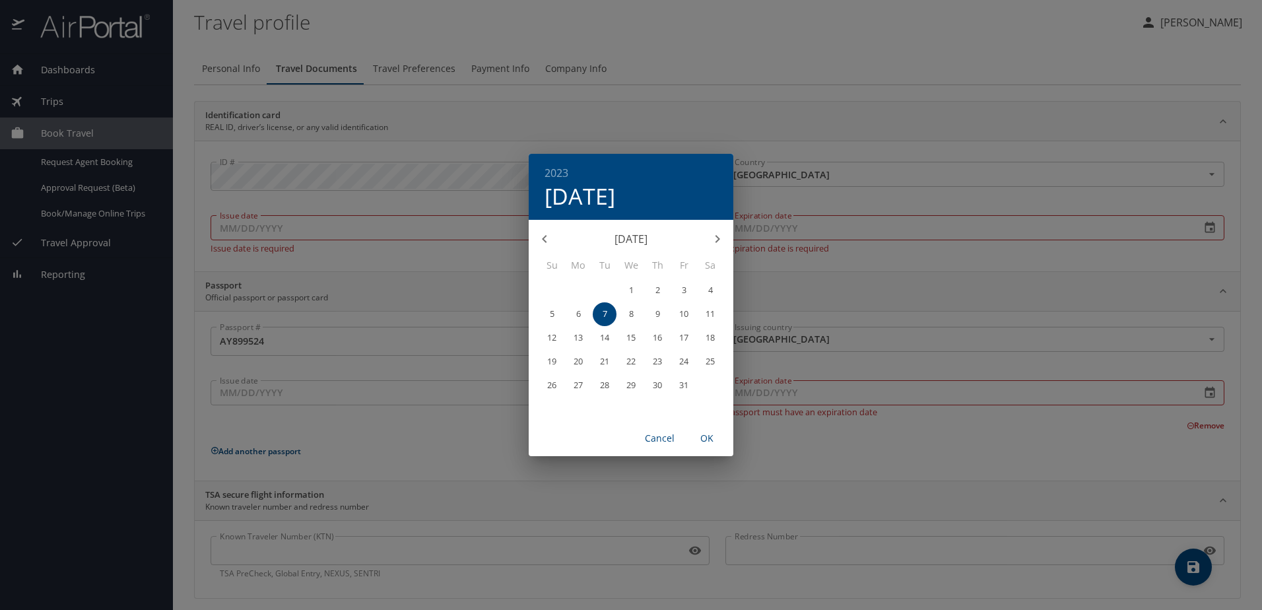
type input "[DATE]"
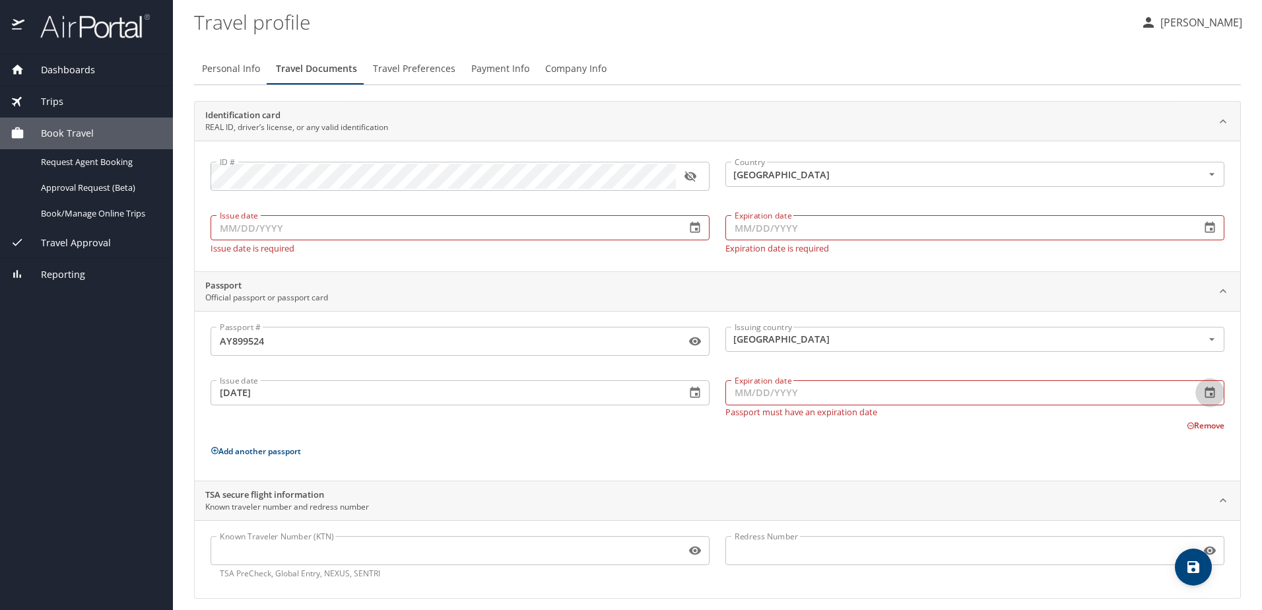
click at [1008, 396] on icon "button" at bounding box center [1209, 392] width 13 height 13
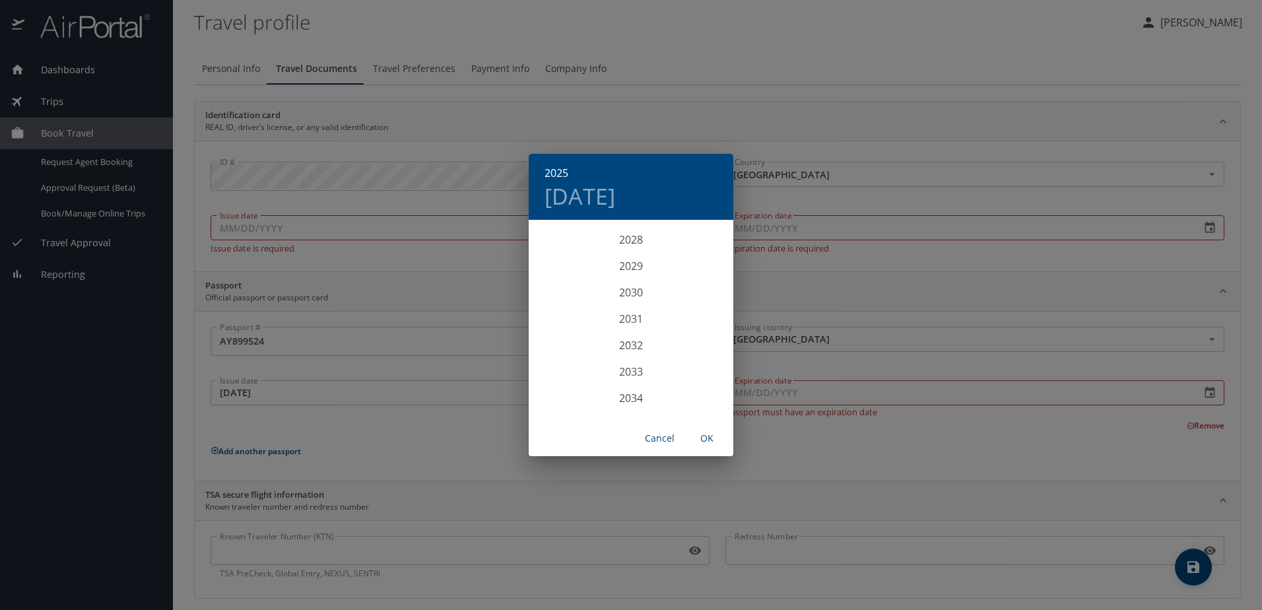
scroll to position [3446, 0]
click at [633, 339] on div "2033" at bounding box center [631, 340] width 205 height 26
click at [698, 244] on div "Mar" at bounding box center [699, 247] width 68 height 50
click at [576, 311] on p "7" at bounding box center [578, 314] width 5 height 9
click at [707, 436] on span "OK" at bounding box center [707, 438] width 32 height 17
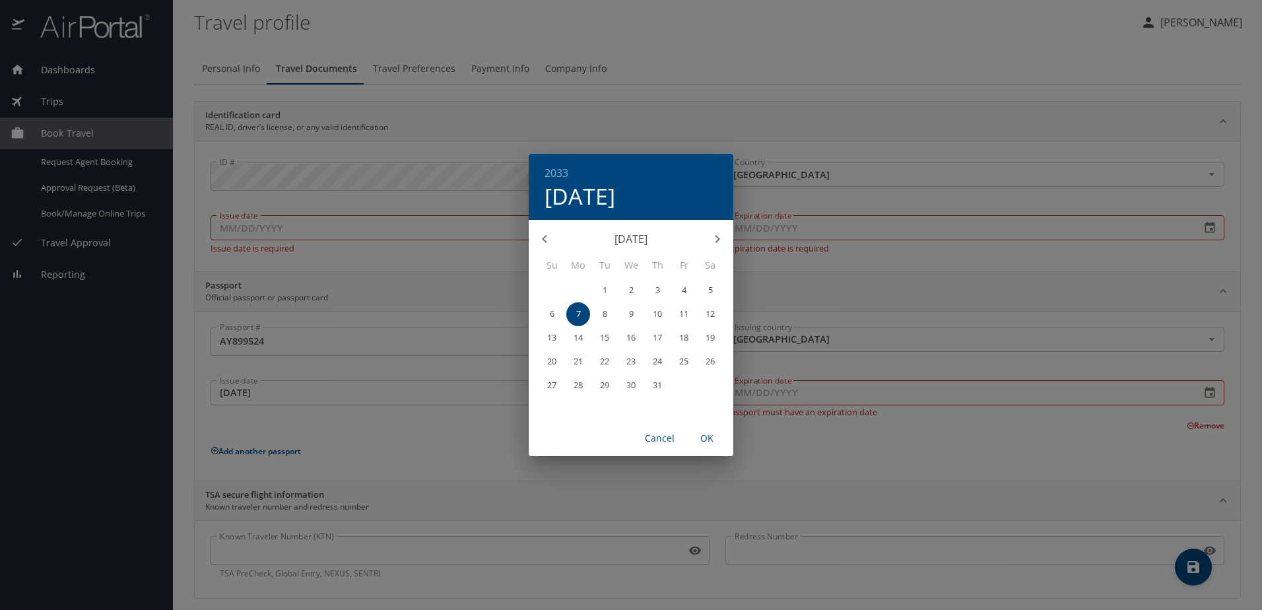
type input "[DATE]"
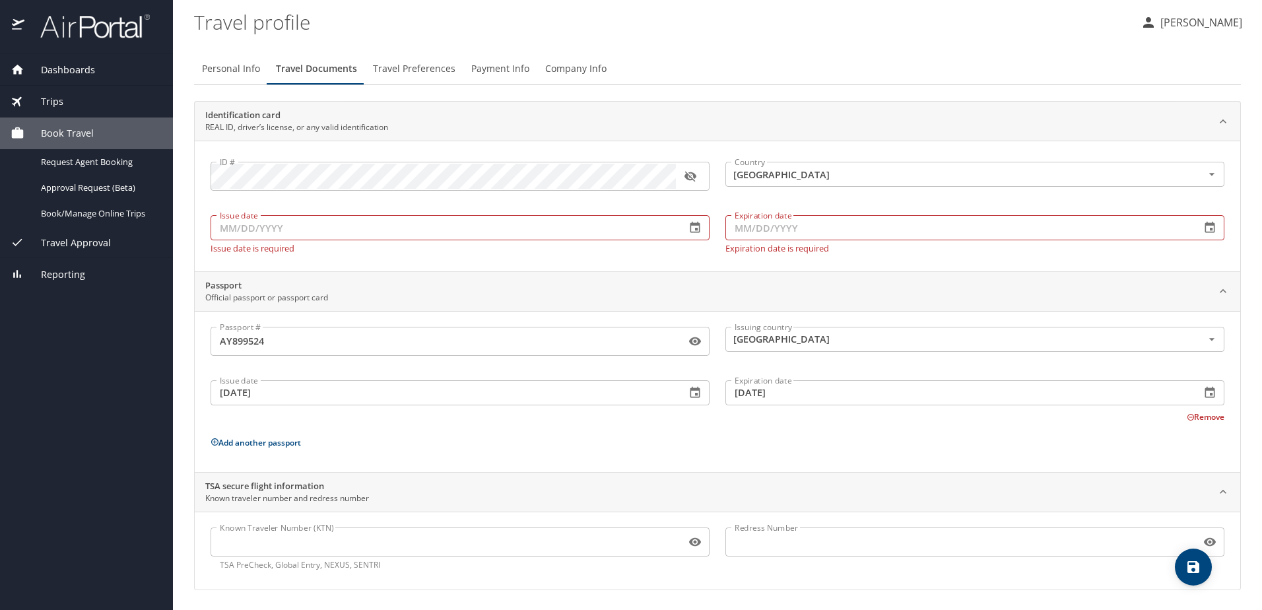
scroll to position [1, 0]
click at [564, 434] on p "Add another passport" at bounding box center [718, 441] width 1014 height 17
